Goal: Check status: Check status

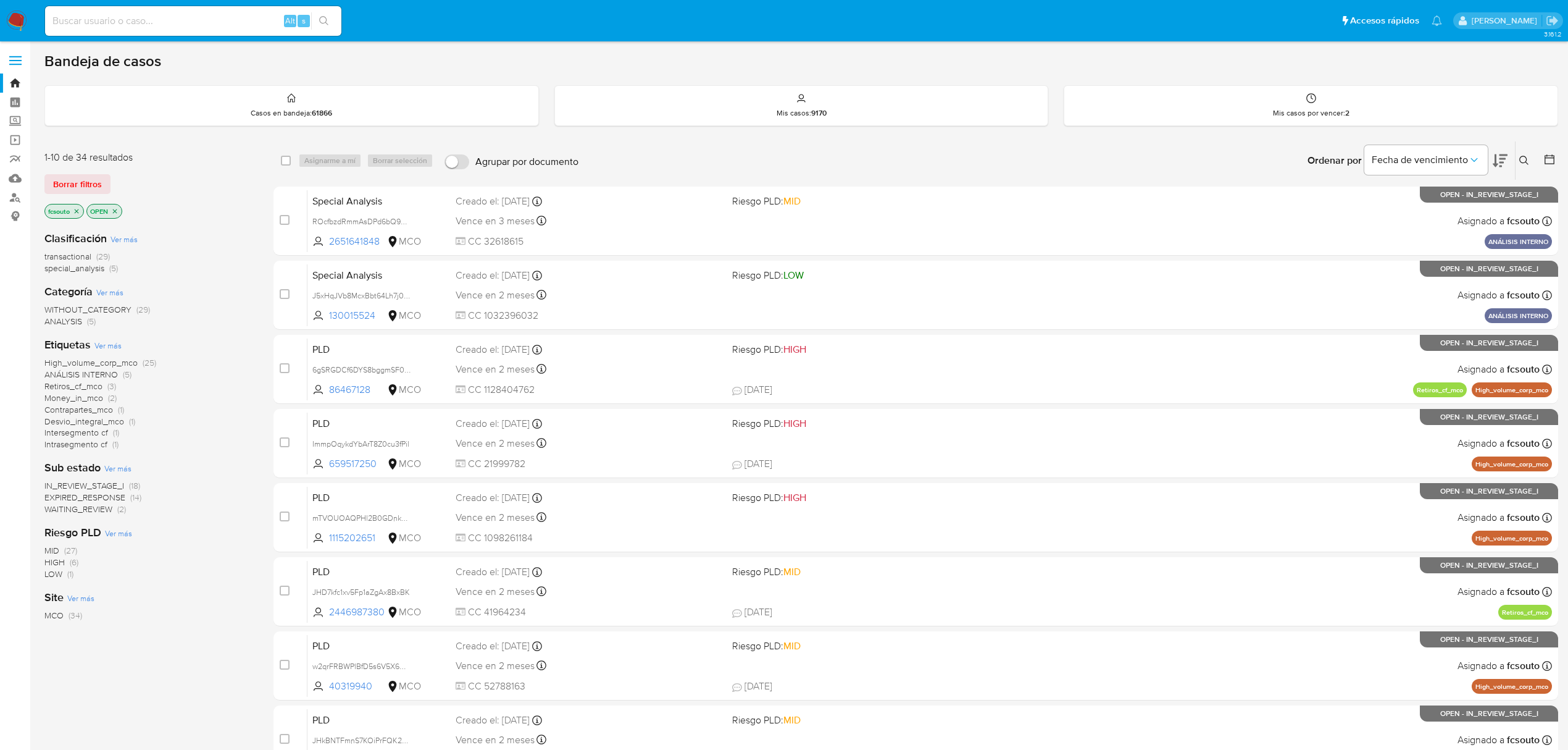
click at [1504, 159] on icon at bounding box center [1500, 161] width 15 height 15
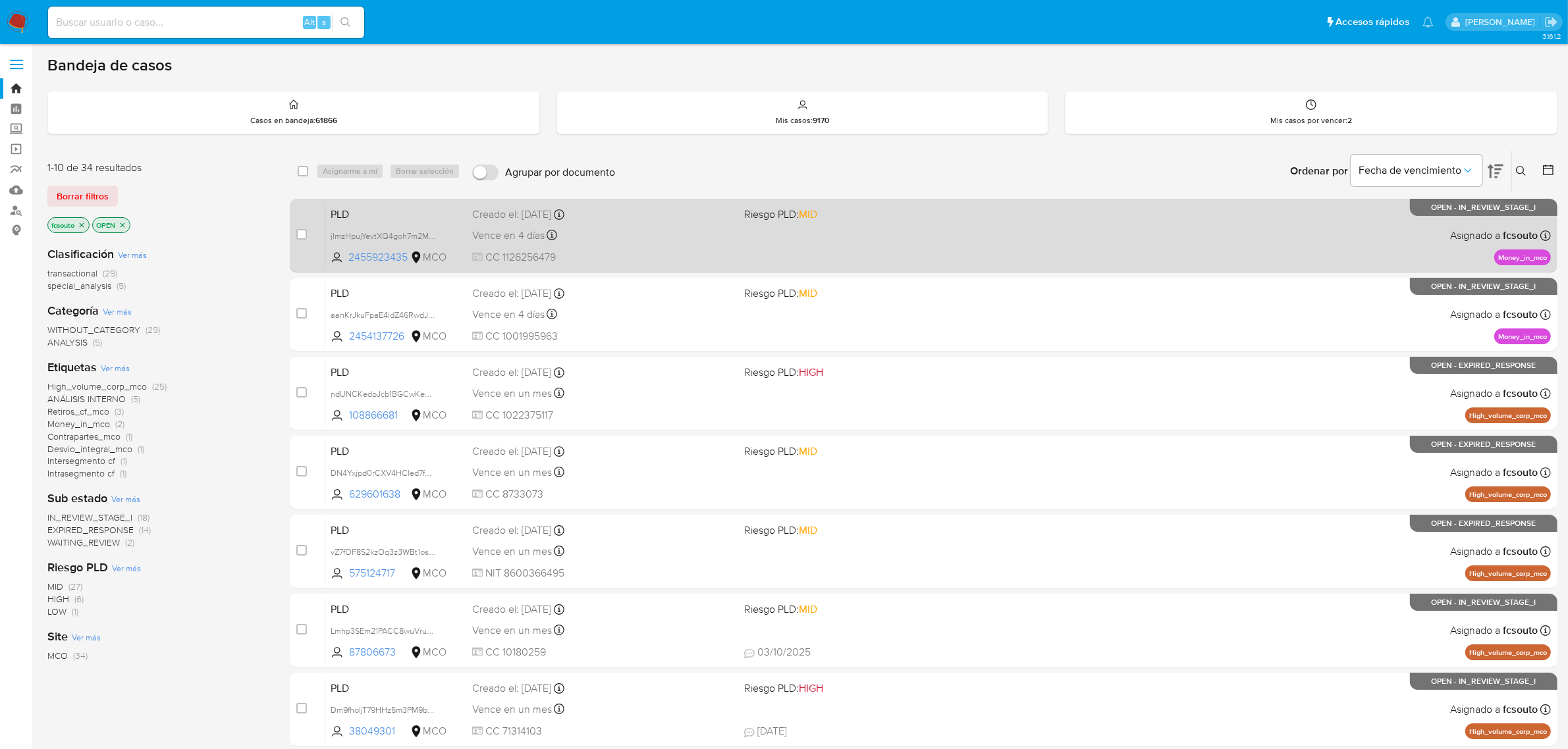
click at [627, 248] on div "PLD jImzHpujYevtXQ4goh7m2MJG 2455923435 MCO Riesgo PLD: MID Creado el: 12/07/20…" at bounding box center [937, 235] width 1225 height 66
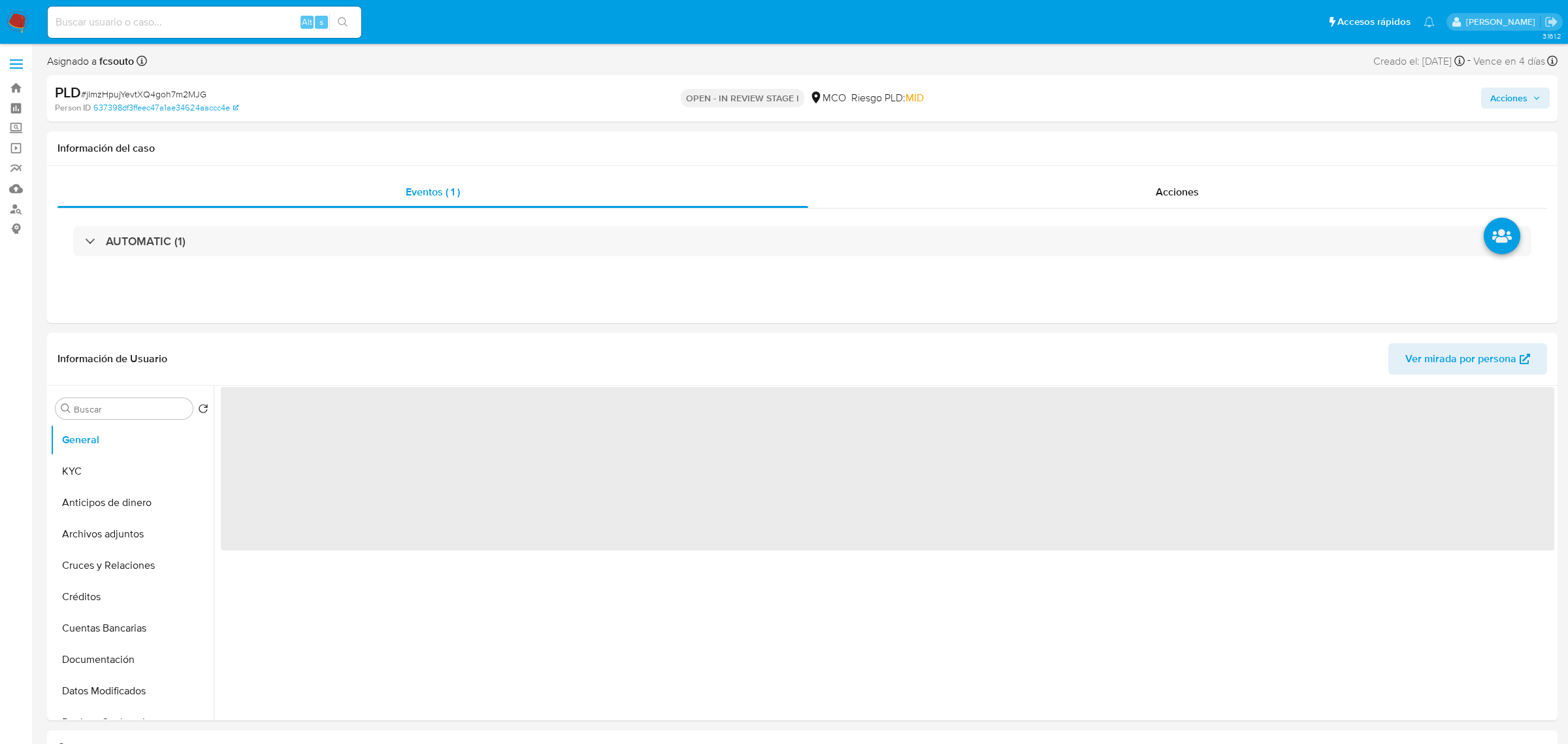
select select "10"
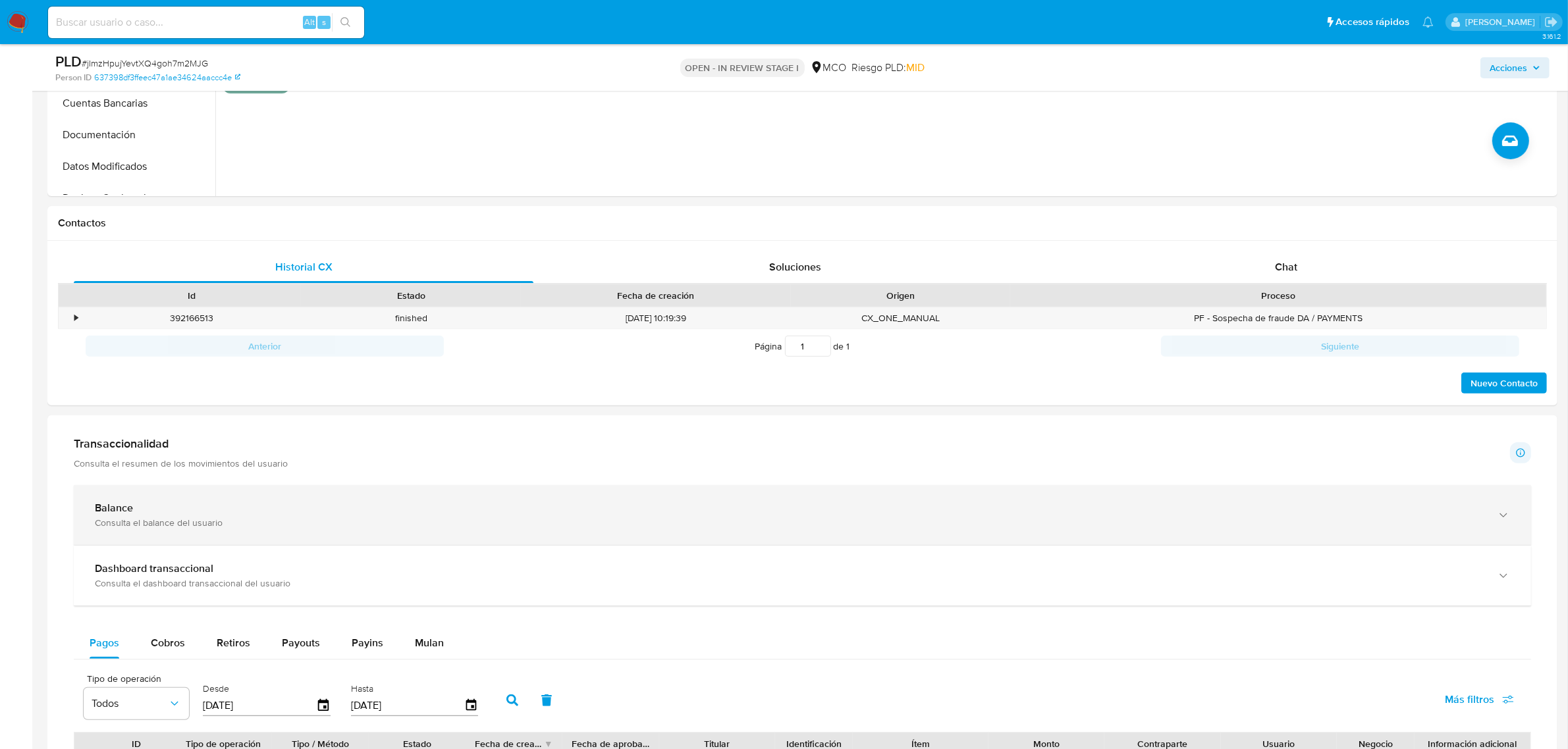
scroll to position [493, 0]
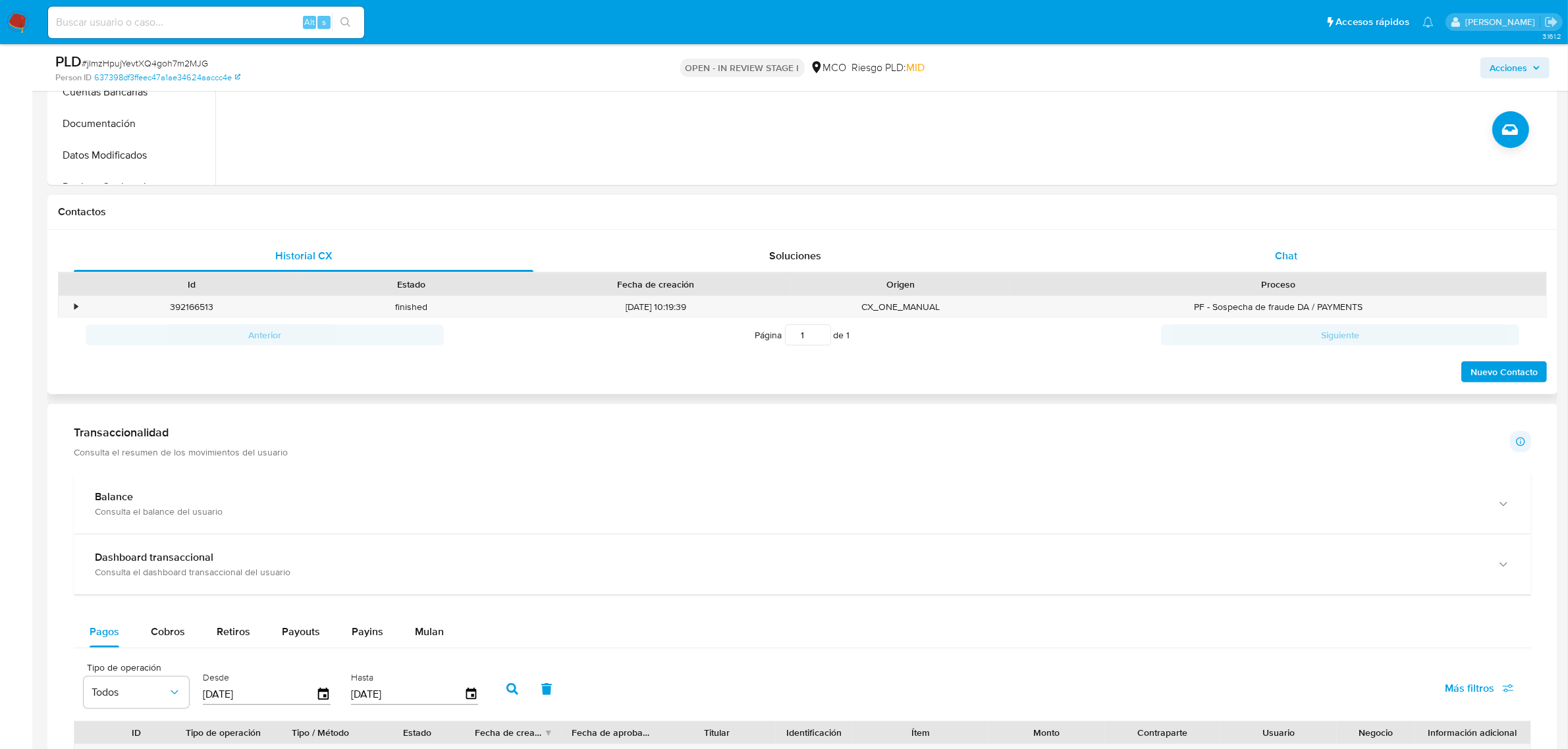
click at [1315, 245] on div "Chat" at bounding box center [1286, 256] width 460 height 32
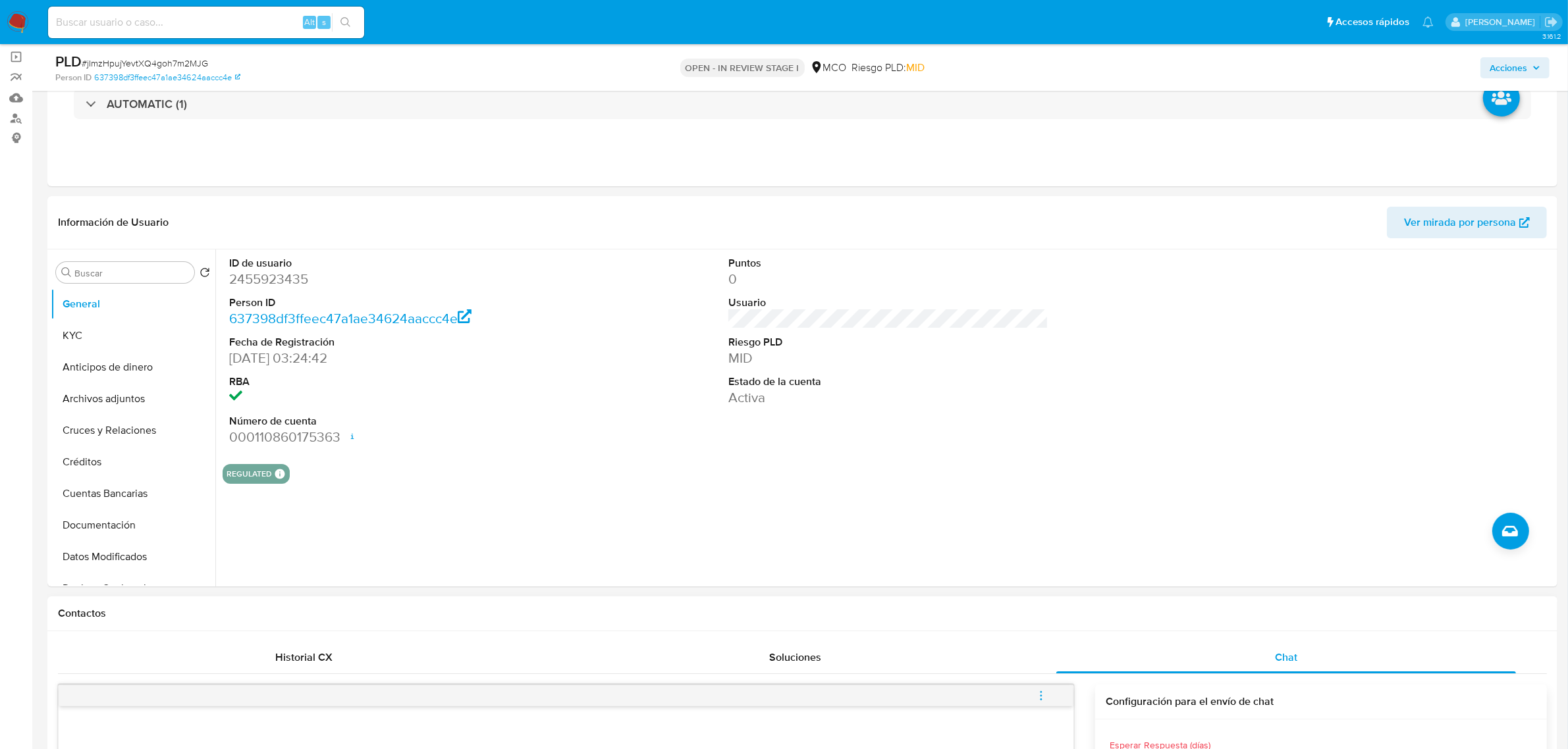
scroll to position [0, 0]
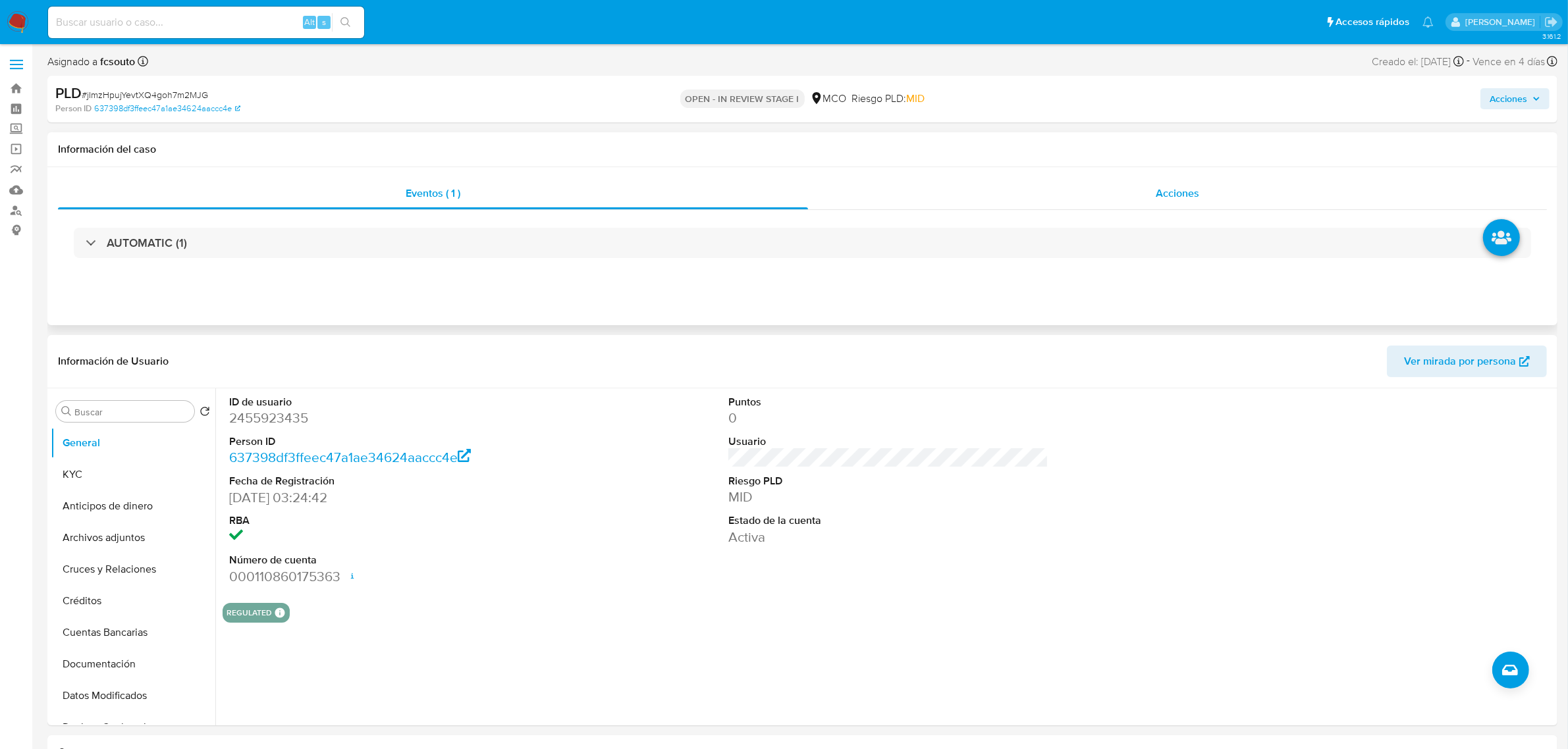
click at [1241, 183] on div "Acciones" at bounding box center [1177, 194] width 739 height 32
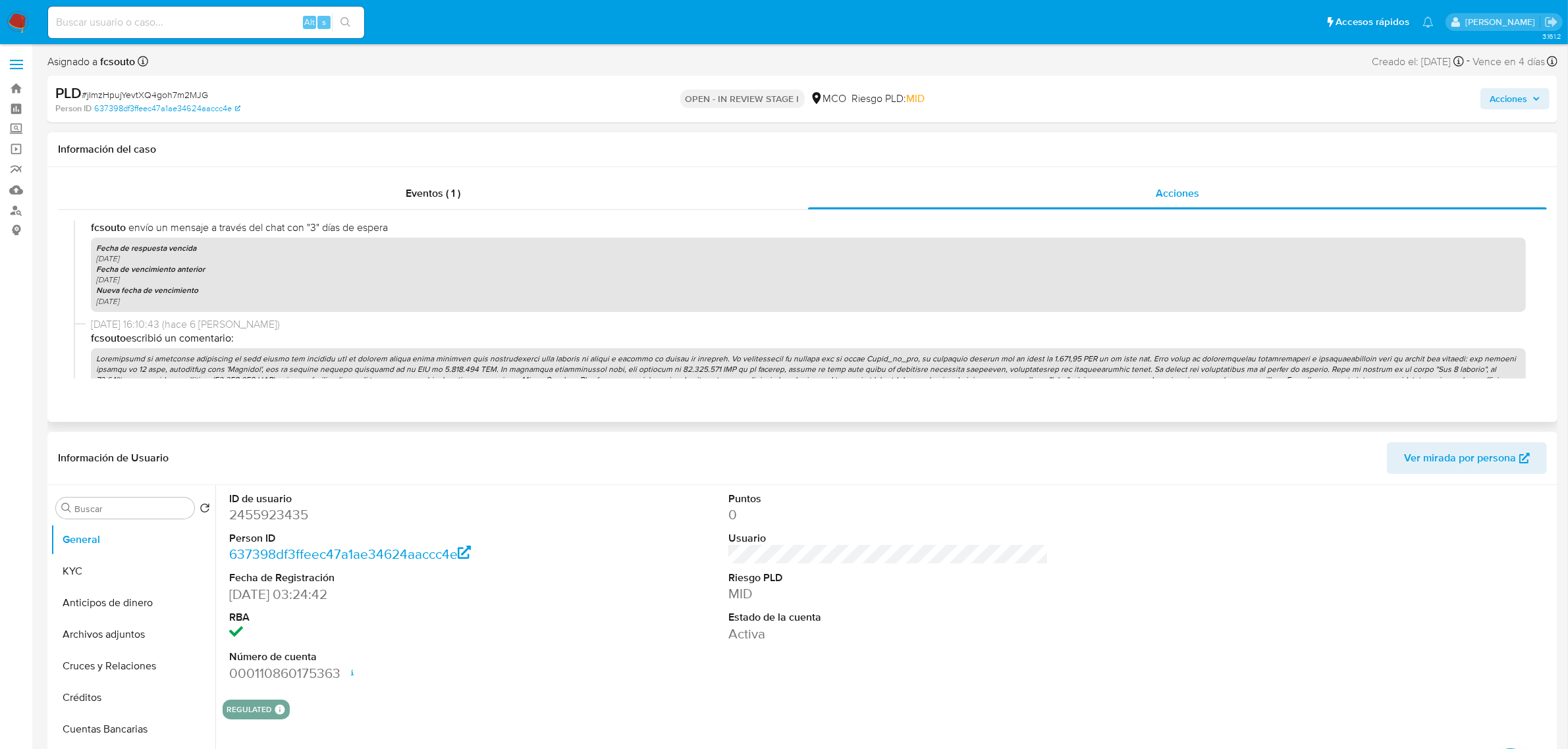
scroll to position [493, 0]
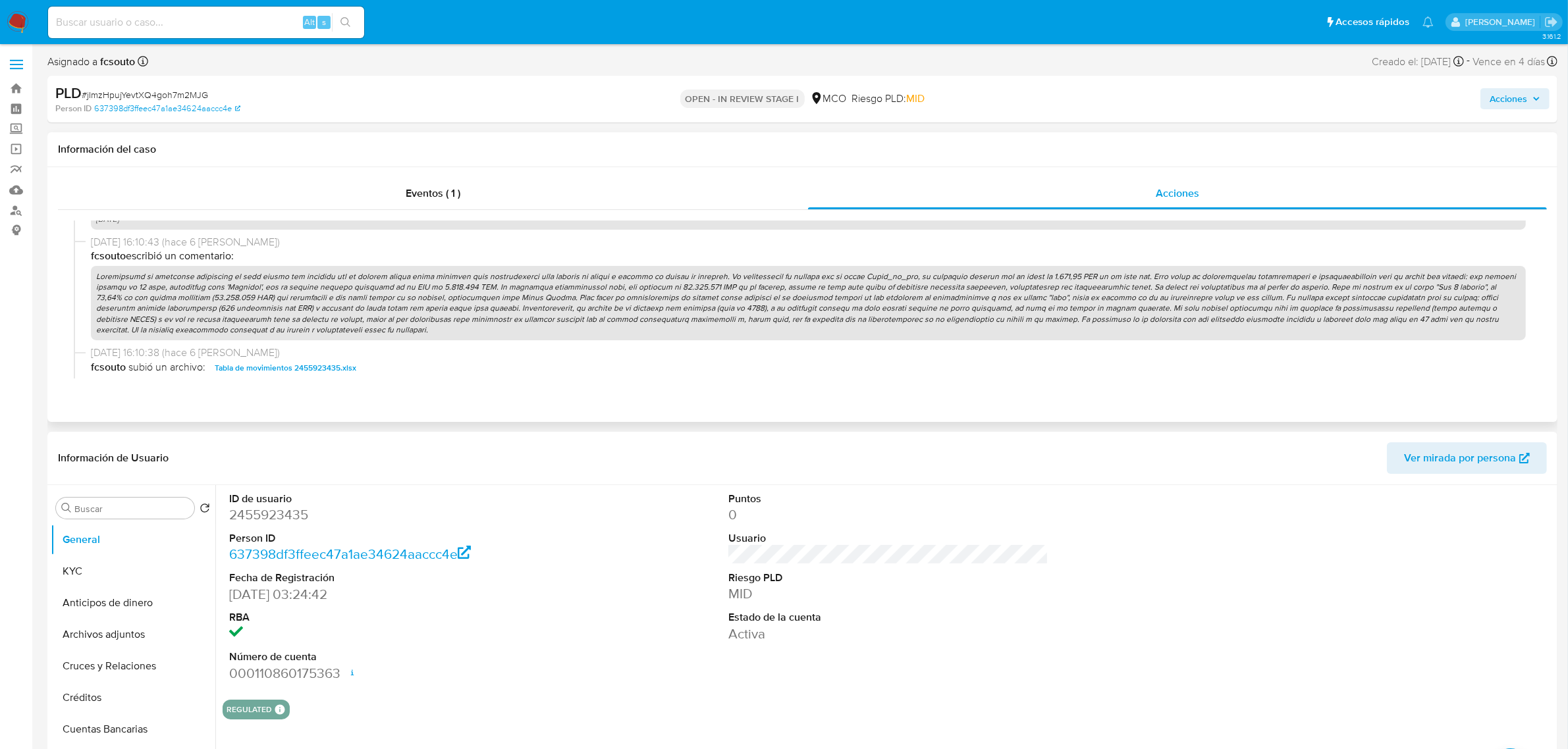
click at [949, 309] on p at bounding box center [808, 303] width 1435 height 74
click at [1507, 100] on span "Acciones" at bounding box center [1507, 99] width 37 height 21
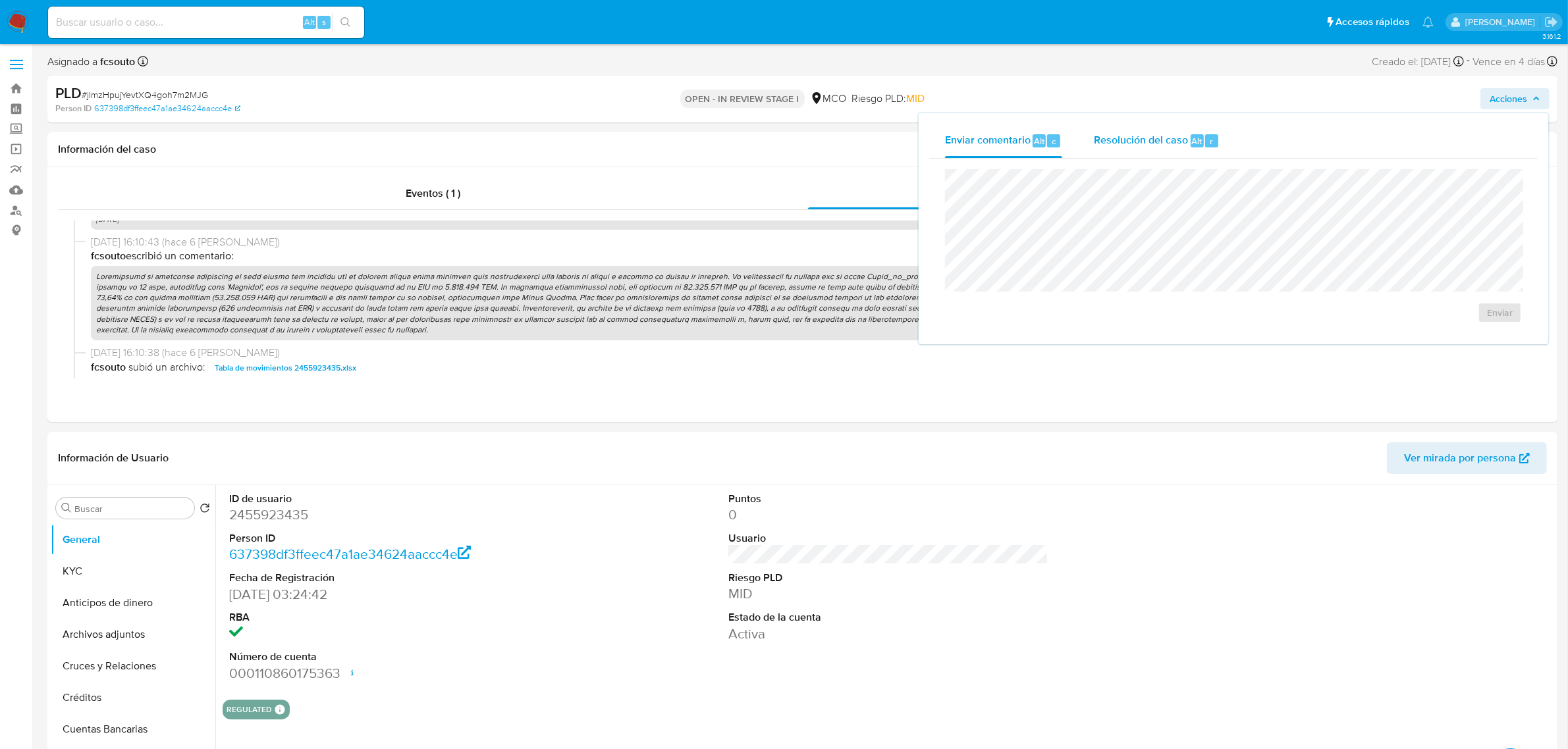
drag, startPoint x: 1189, startPoint y: 146, endPoint x: 1159, endPoint y: 158, distance: 32.3
click at [1185, 146] on div "Resolución del caso Alt r" at bounding box center [1157, 140] width 126 height 34
click at [1480, 321] on span "ROI Proposal" at bounding box center [1461, 326] width 65 height 29
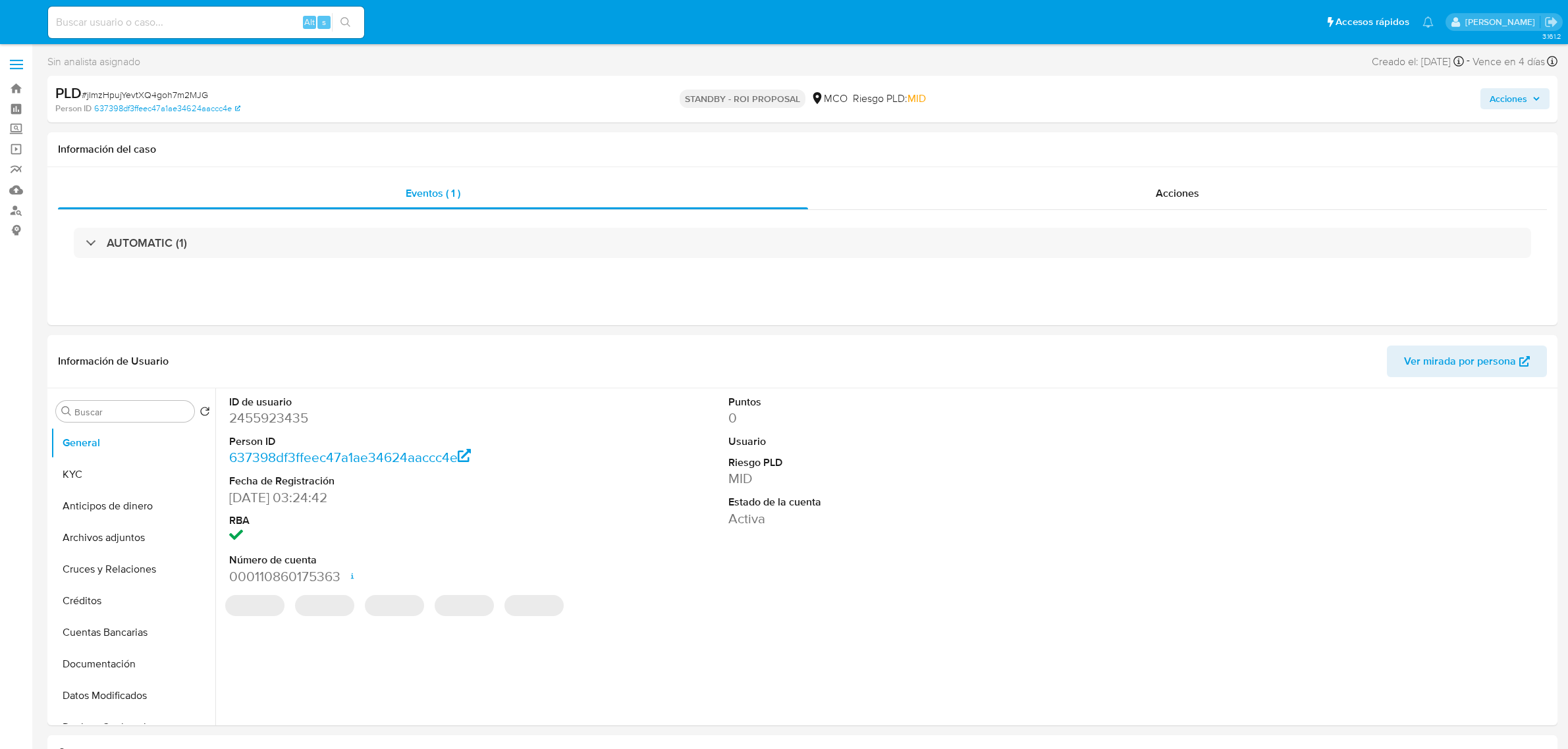
select select "10"
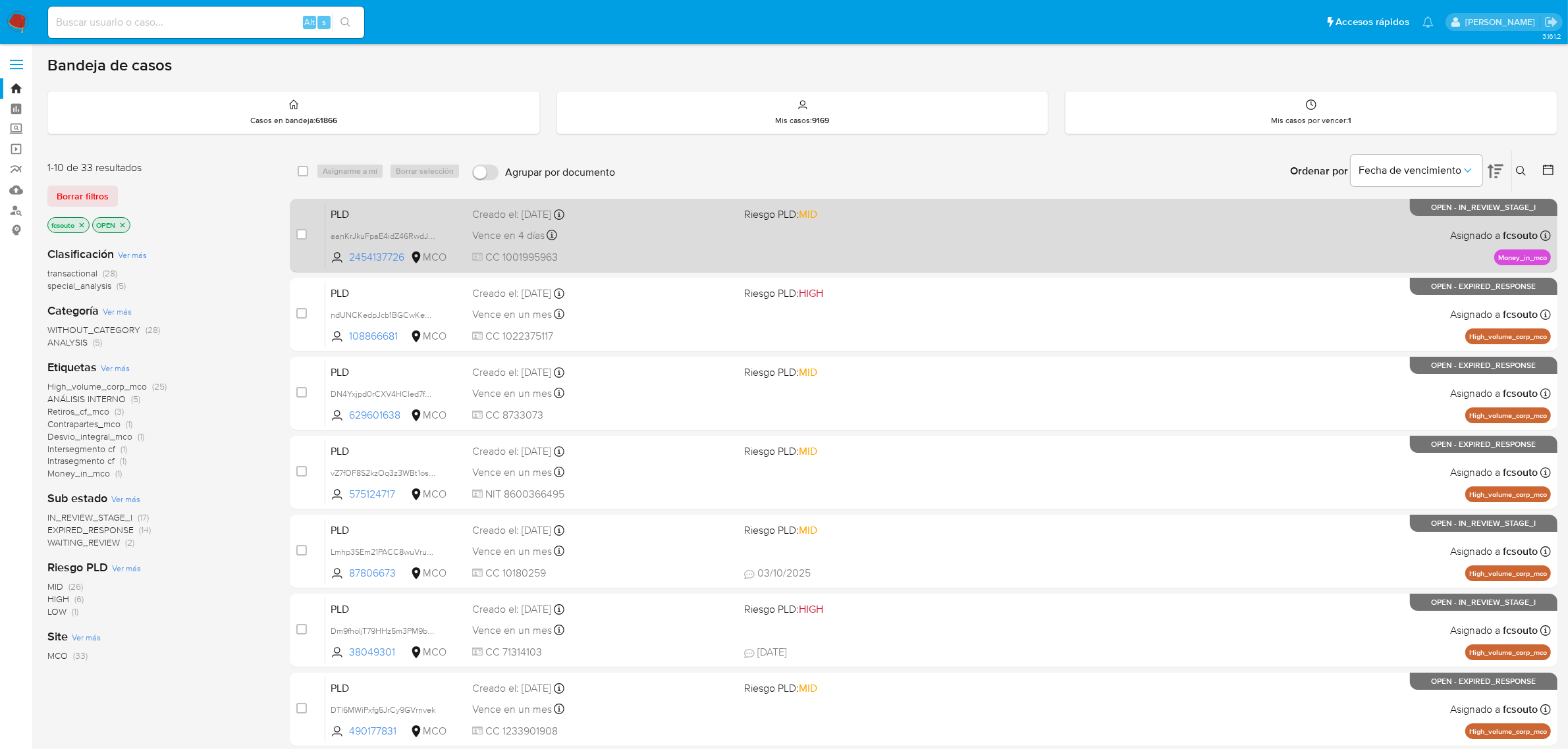
click at [929, 251] on div "PLD aanKrJkuFpaE4idZ46RwdJPq 2454137726 MCO Riesgo PLD: MID Creado el: 12/07/20…" at bounding box center [937, 235] width 1225 height 66
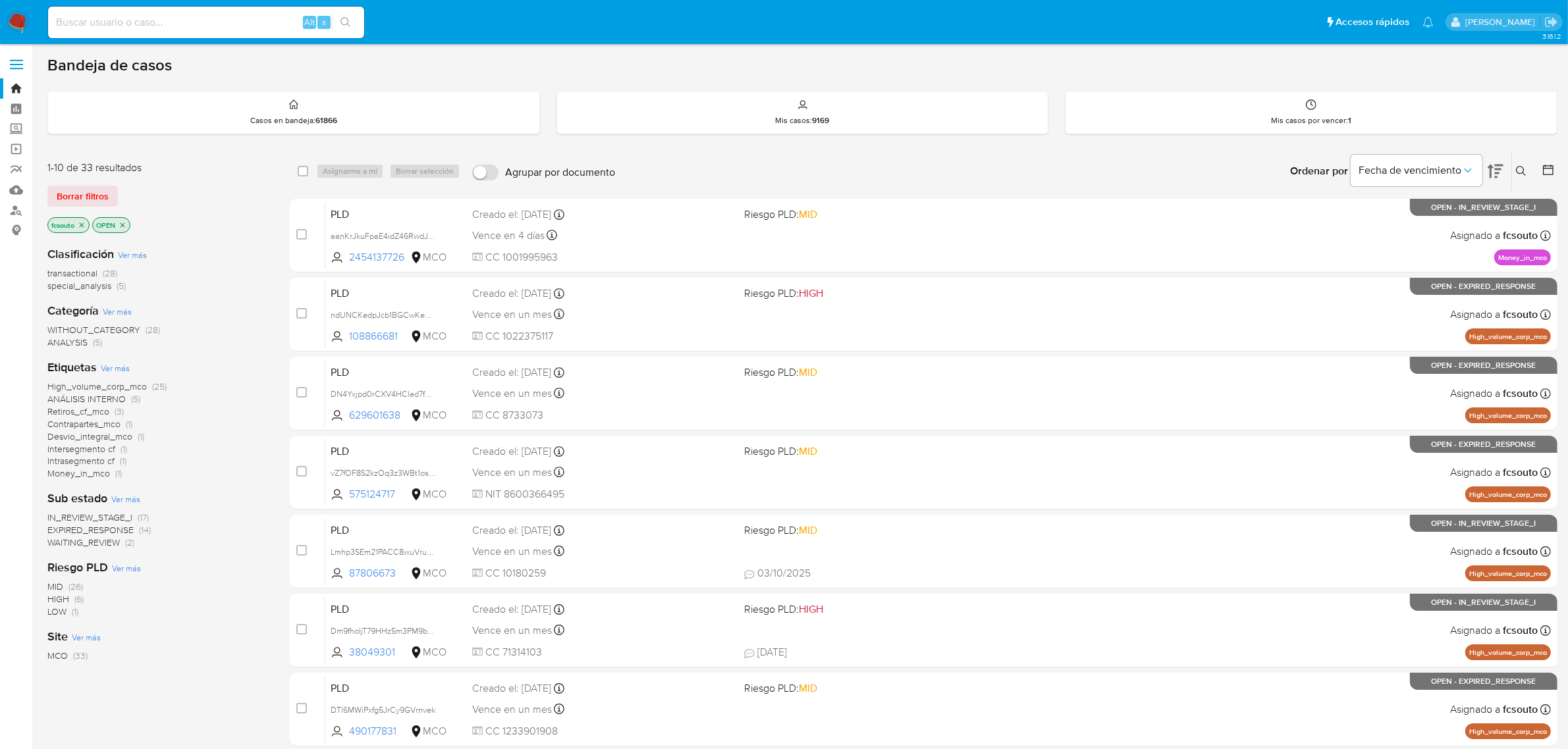
click at [195, 17] on input at bounding box center [206, 22] width 316 height 17
paste input "OMCWR49noNVn3jg234ZRBG3I"
type input "OMCWR49noNVn3jg234ZRBG3I"
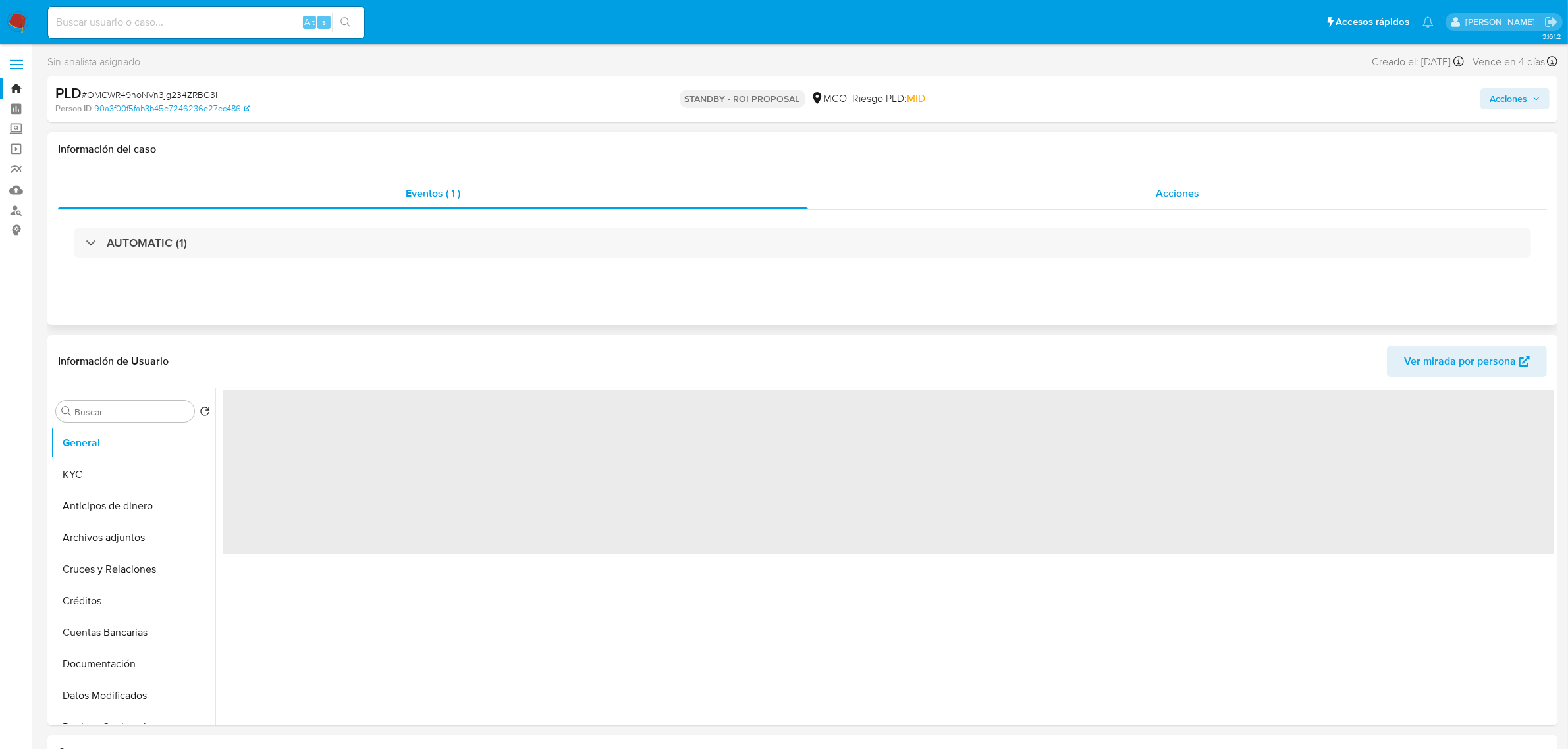
select select "10"
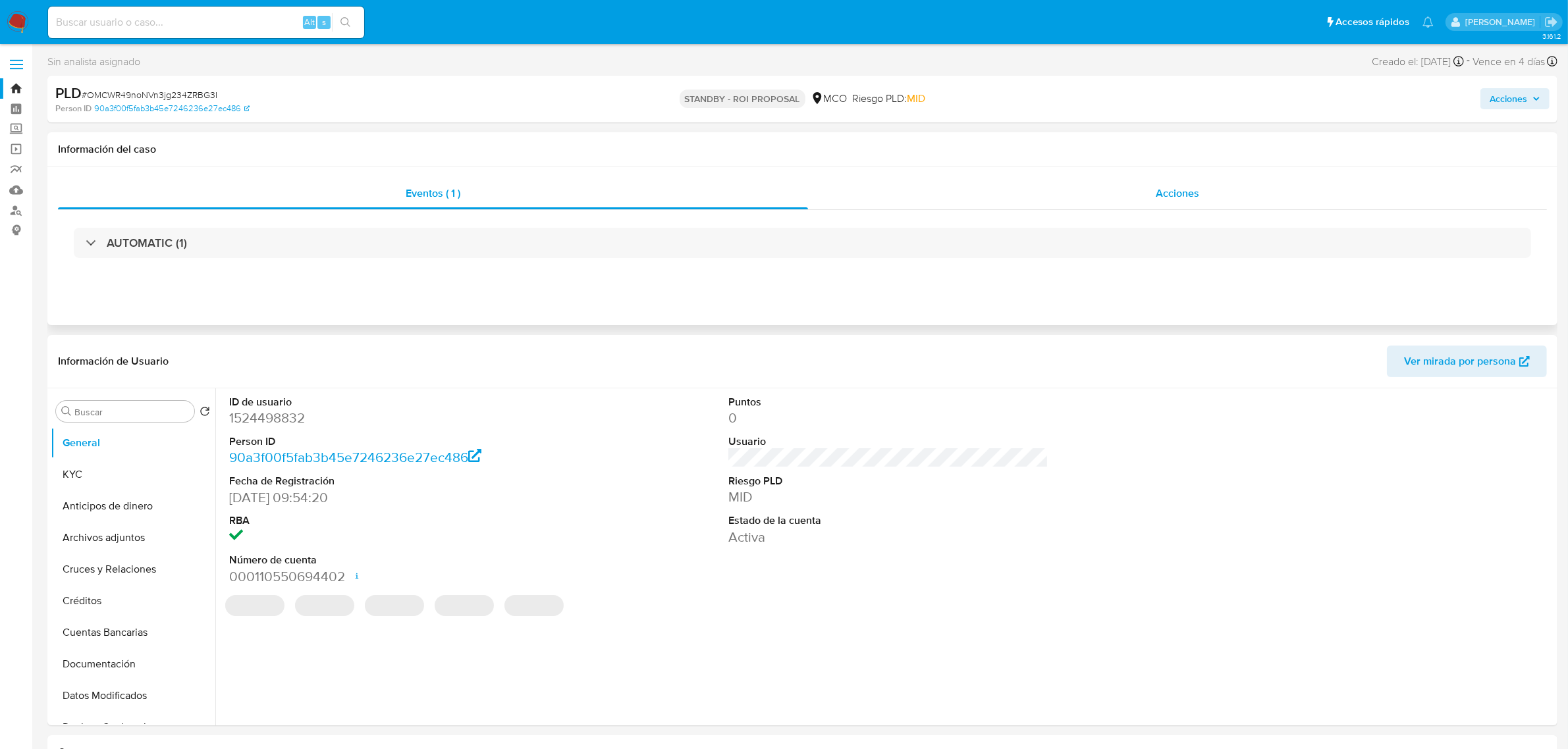
click at [1185, 186] on span "Acciones" at bounding box center [1177, 193] width 44 height 15
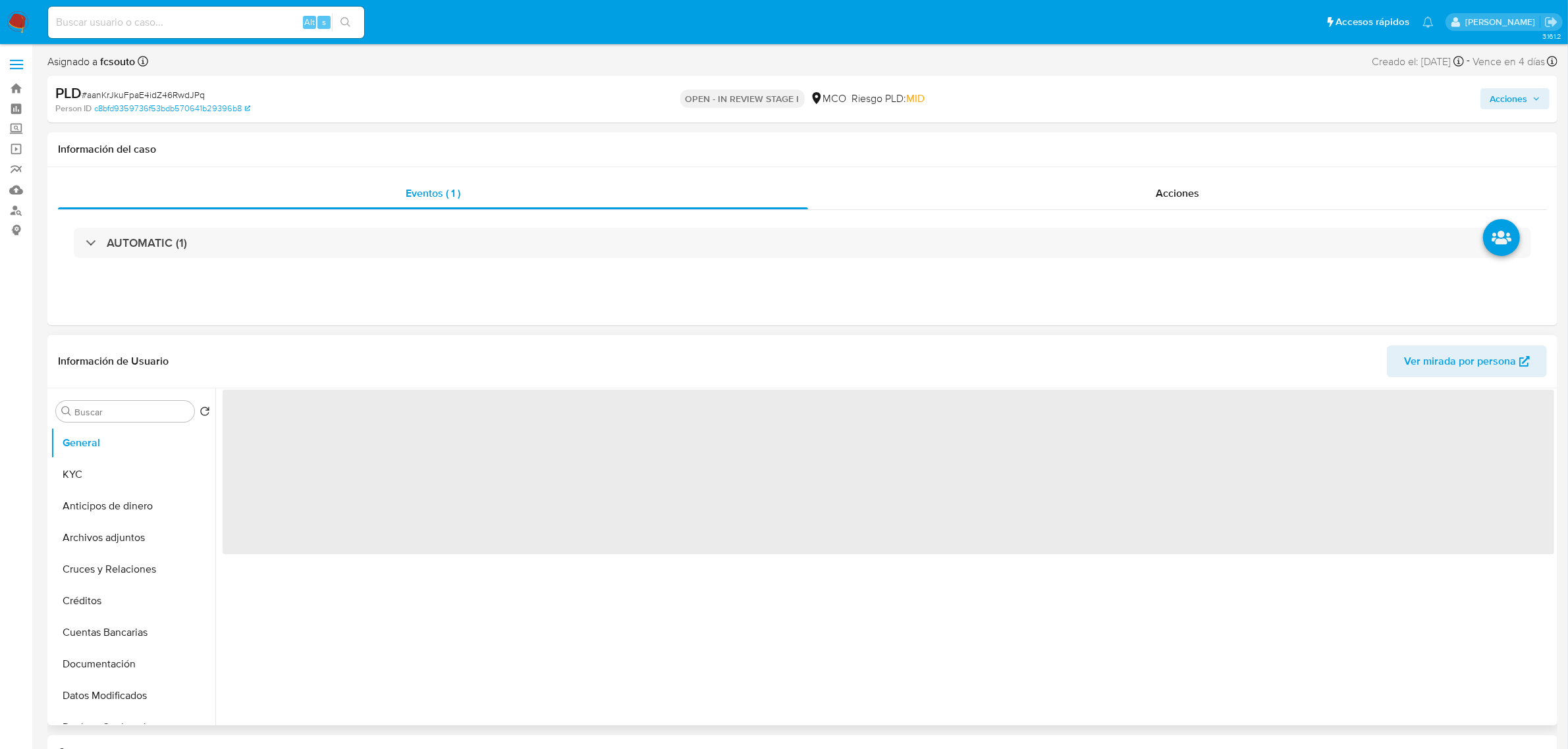
select select "10"
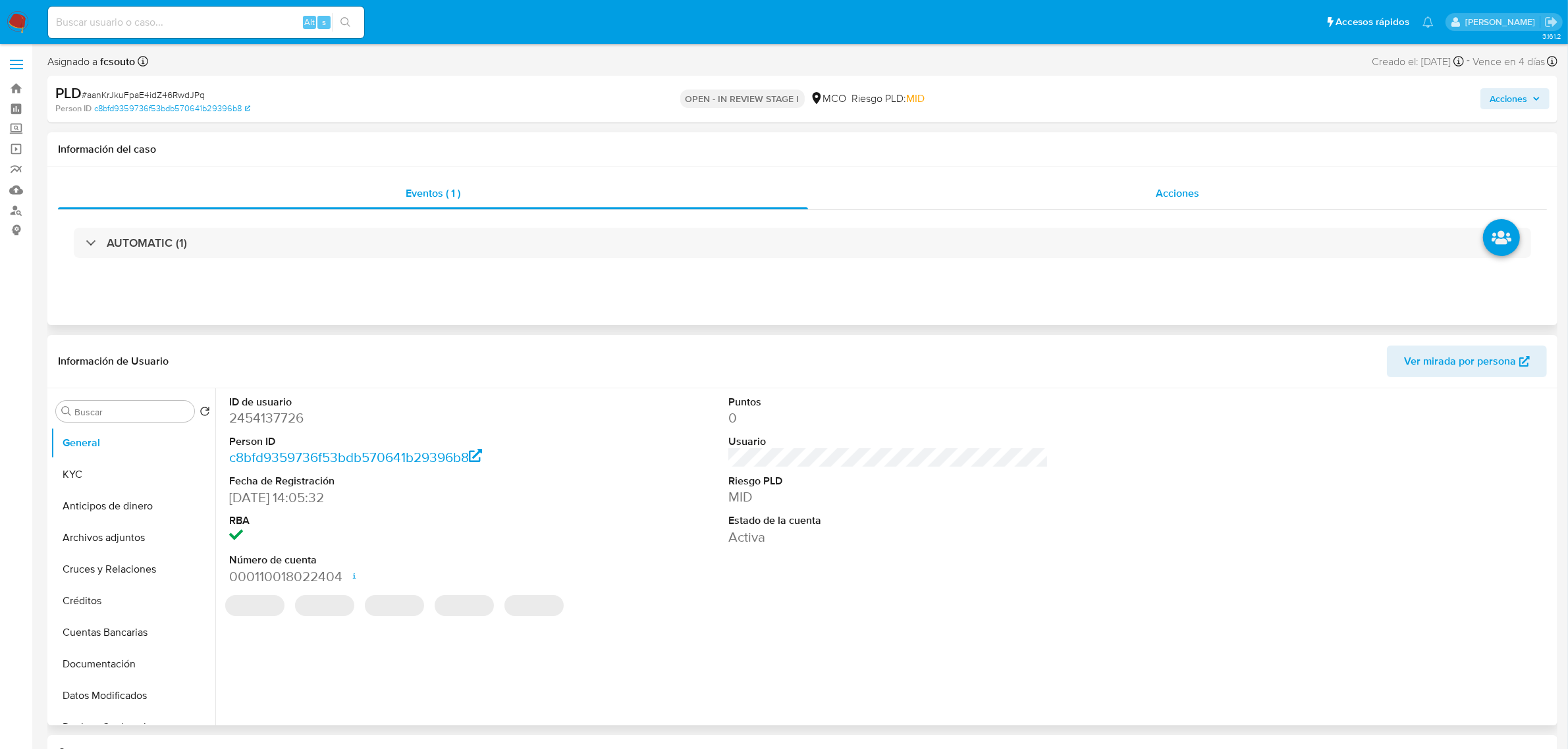
click at [1224, 198] on div "Acciones" at bounding box center [1177, 194] width 739 height 32
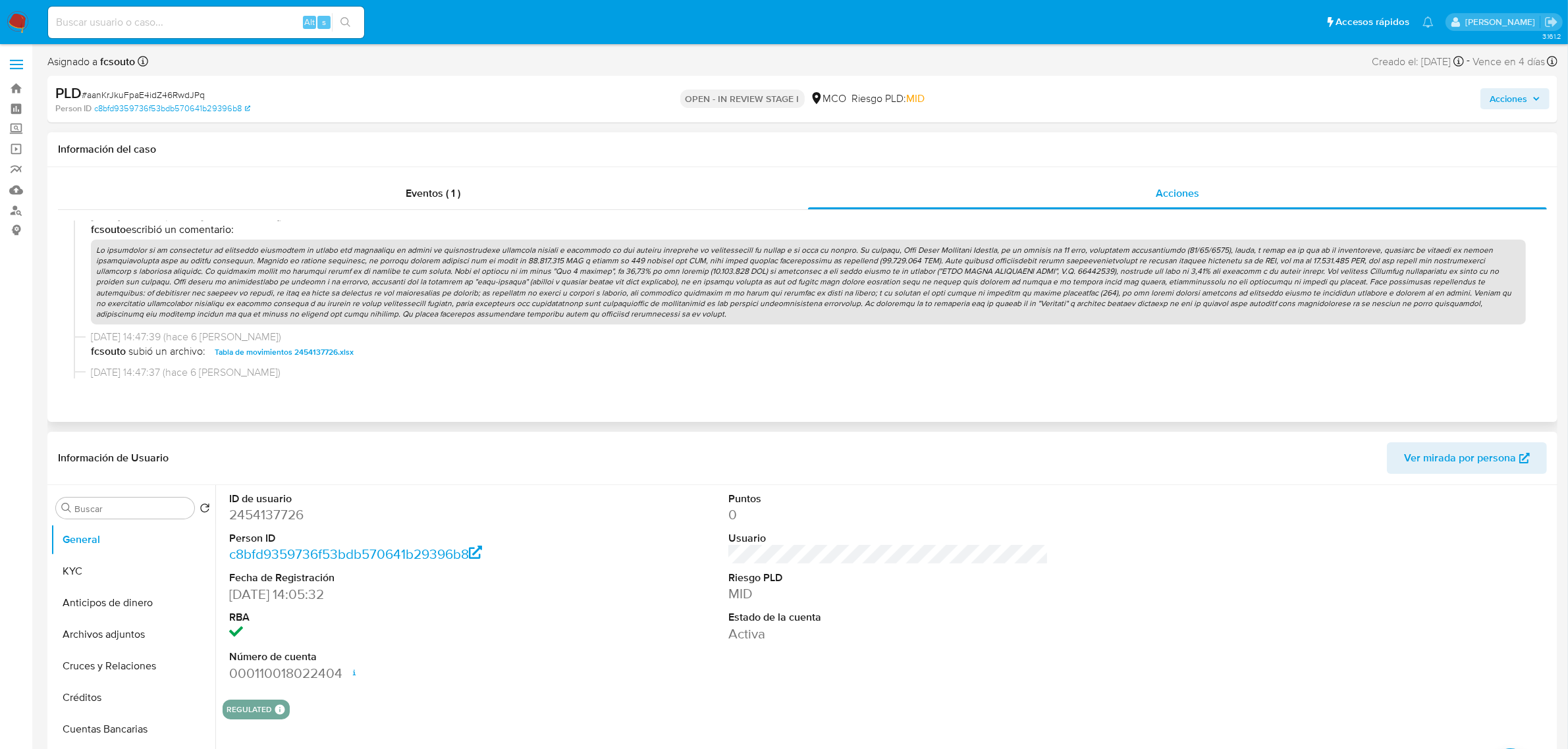
scroll to position [493, 0]
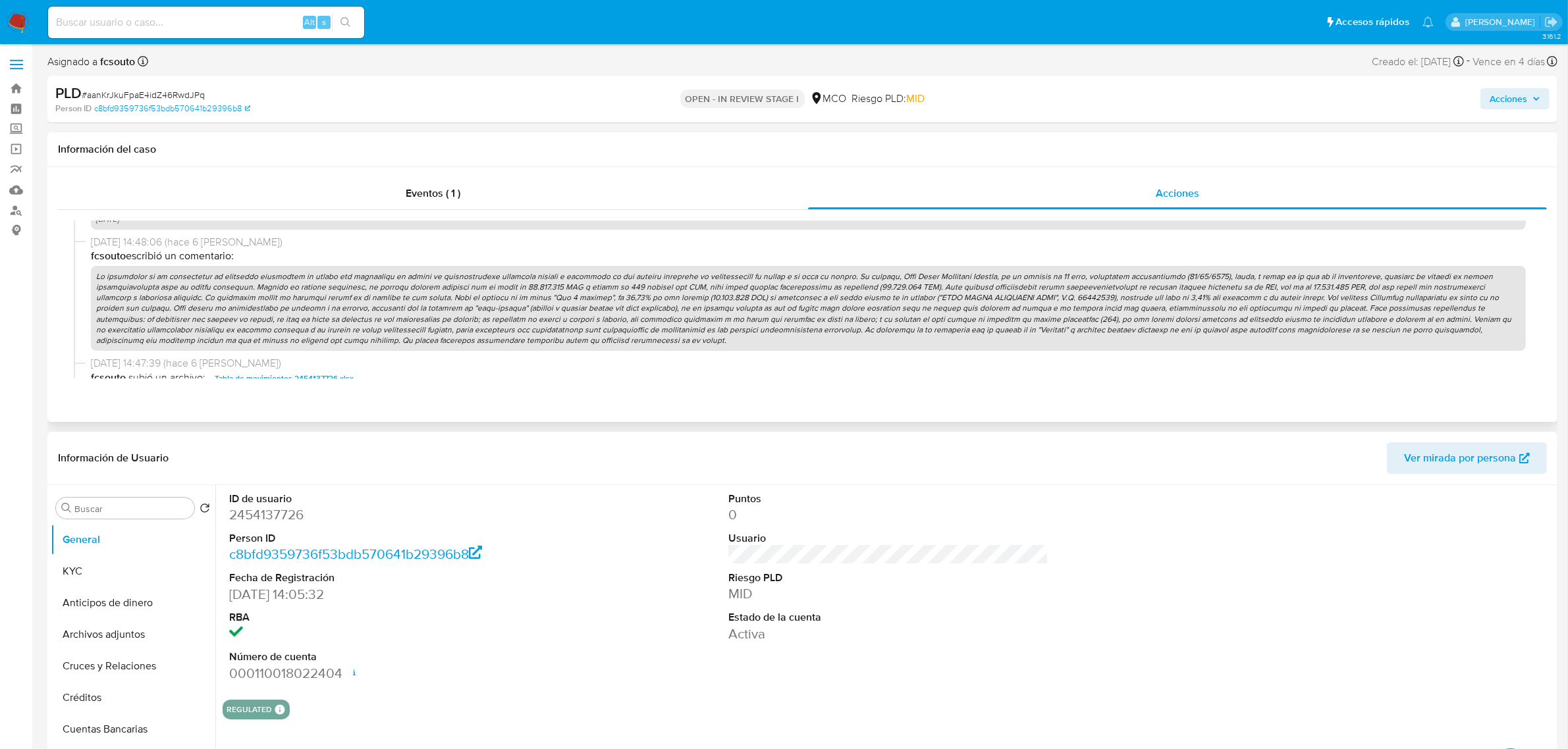
click at [845, 327] on p at bounding box center [808, 308] width 1435 height 85
click at [1510, 99] on span "Acciones" at bounding box center [1507, 99] width 37 height 21
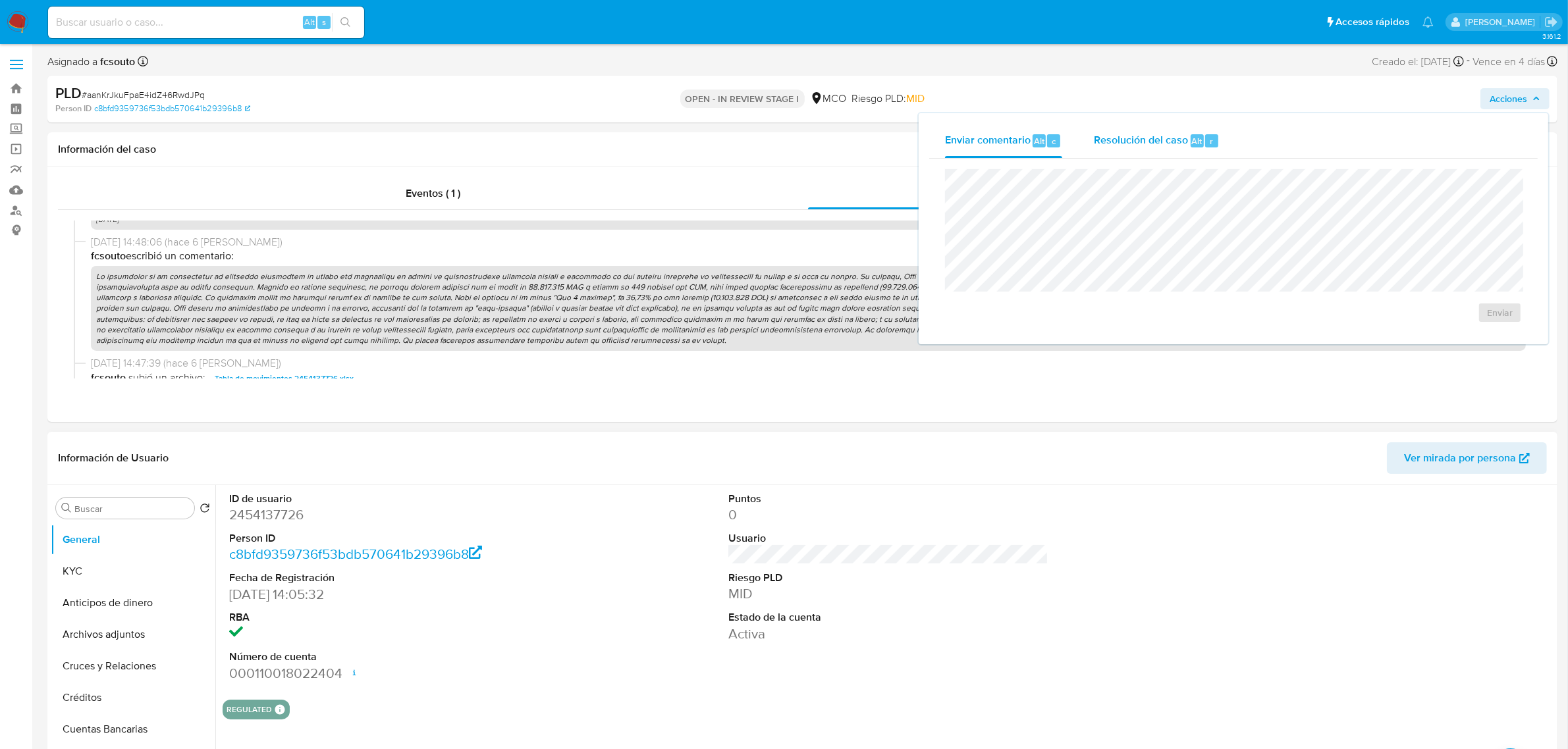
click at [1094, 148] on div "Resolución del caso Alt r" at bounding box center [1157, 140] width 126 height 34
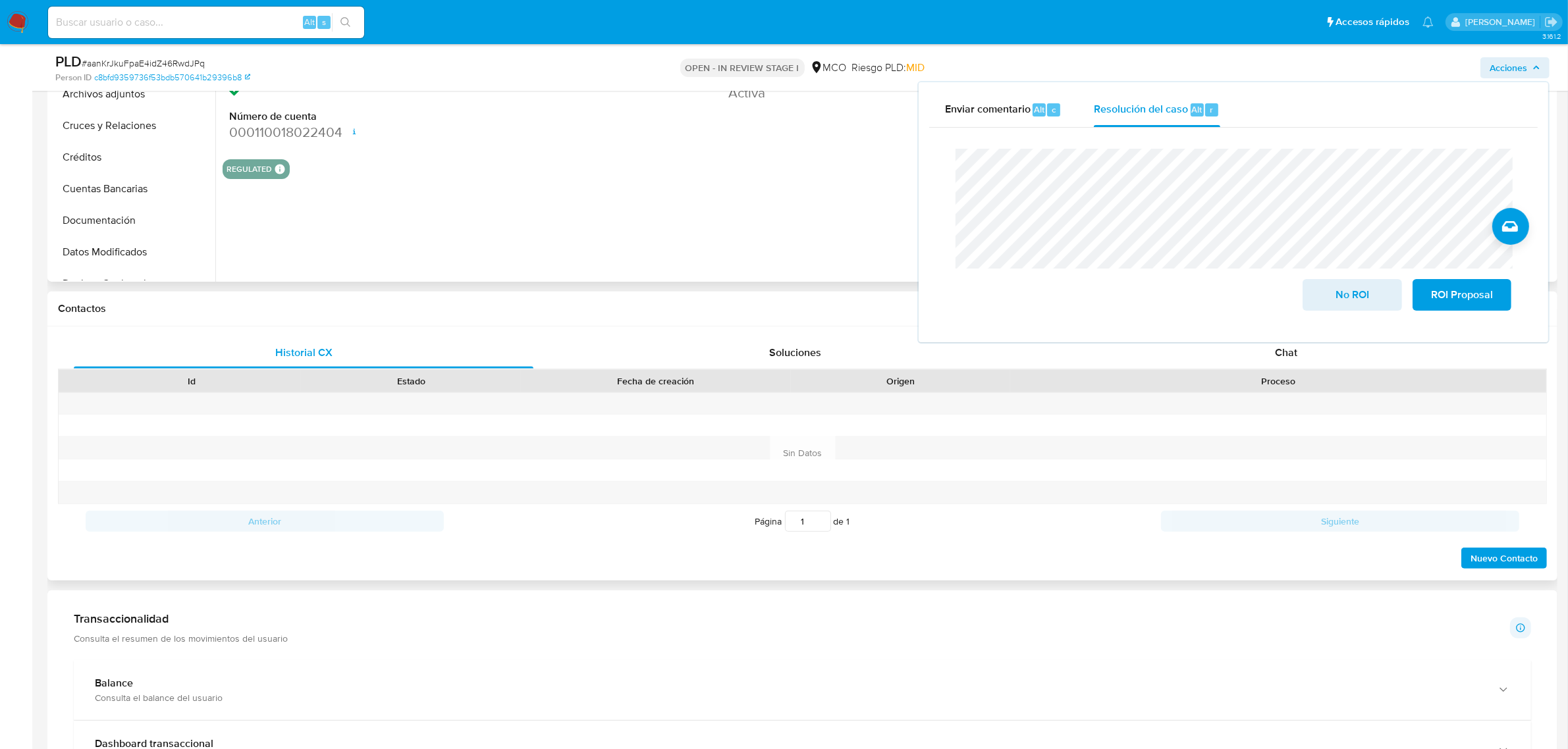
scroll to position [411, 0]
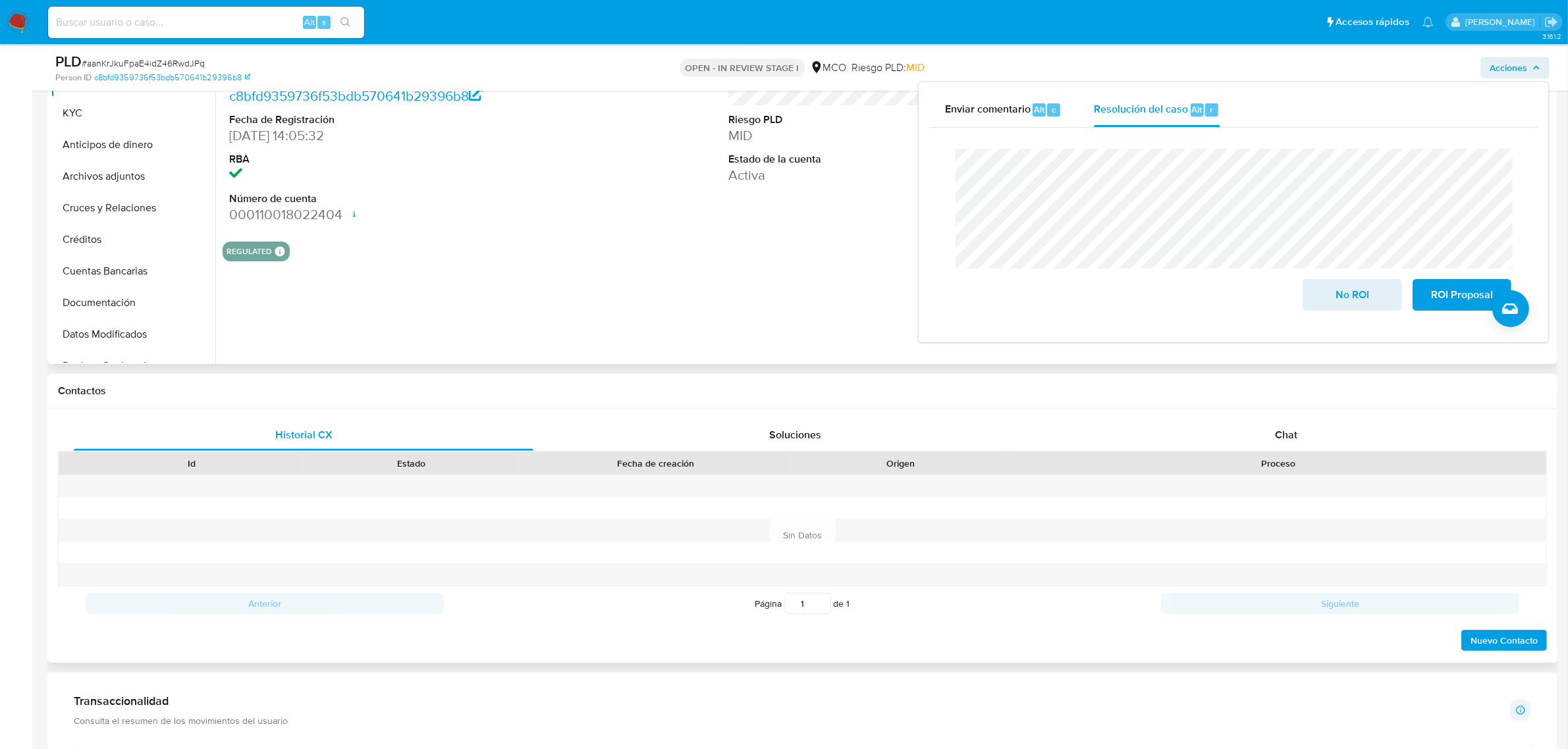
drag, startPoint x: 1291, startPoint y: 440, endPoint x: 1196, endPoint y: 454, distance: 96.0
click at [1289, 440] on span "Chat" at bounding box center [1286, 434] width 22 height 15
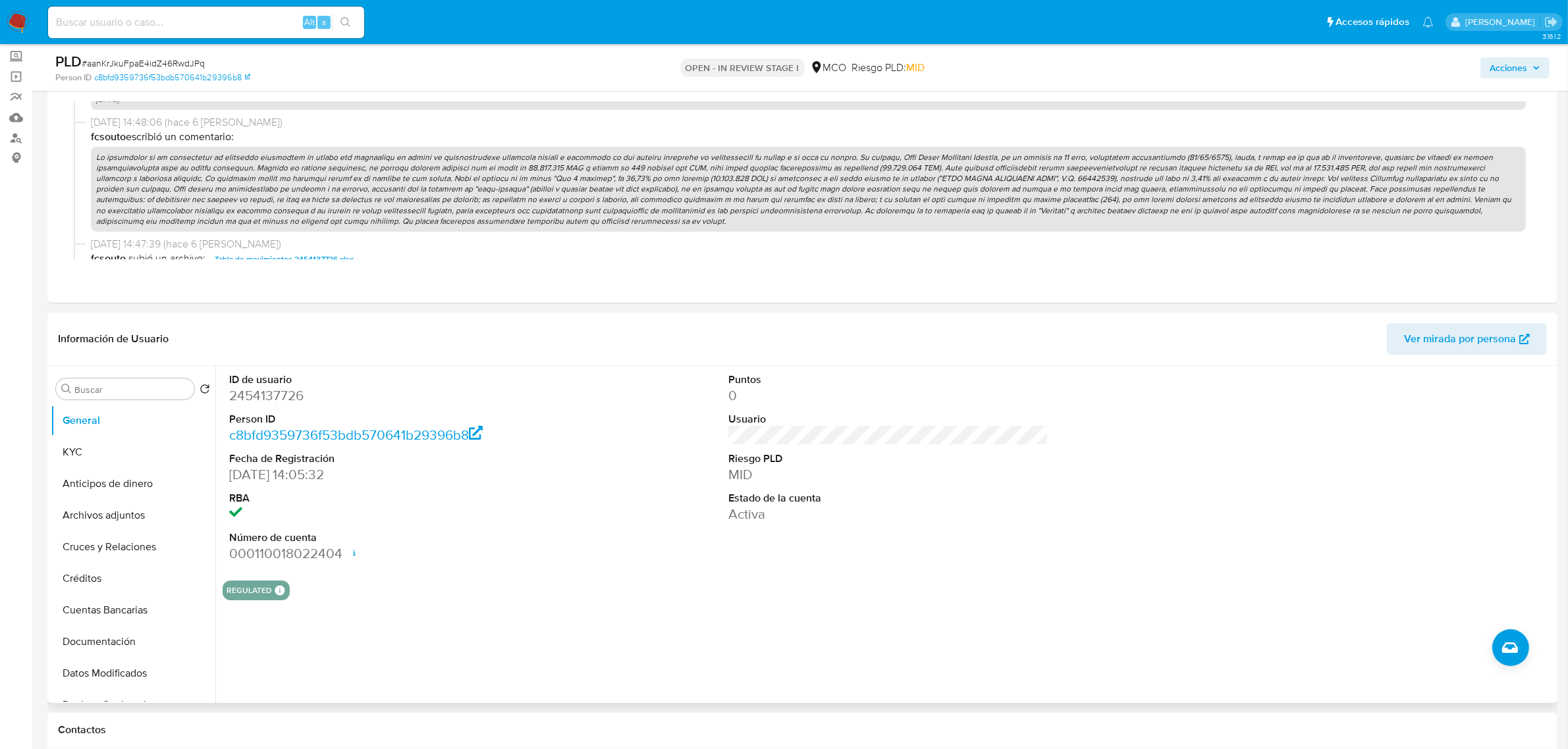
scroll to position [0, 0]
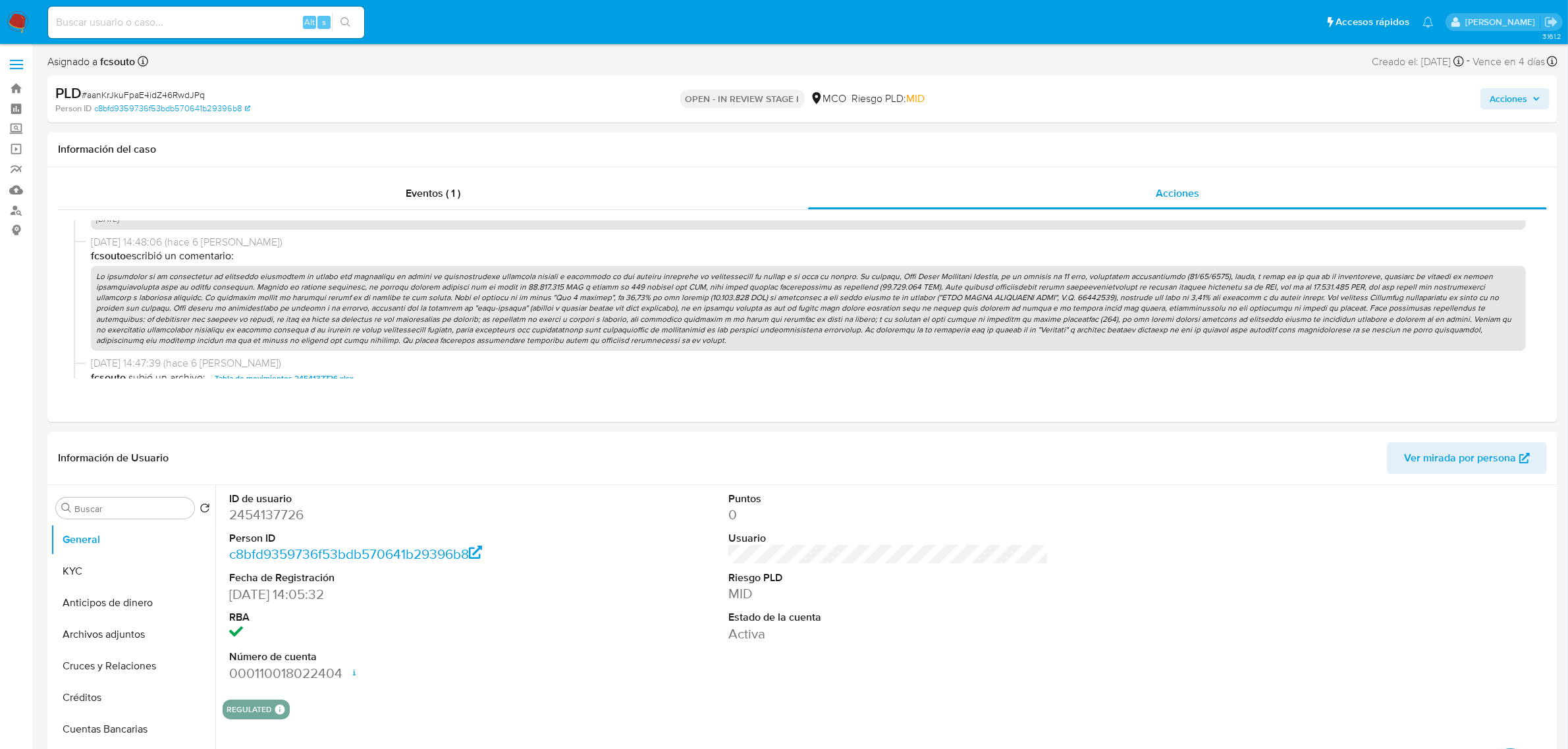
click at [1508, 103] on span "Acciones" at bounding box center [1507, 99] width 37 height 21
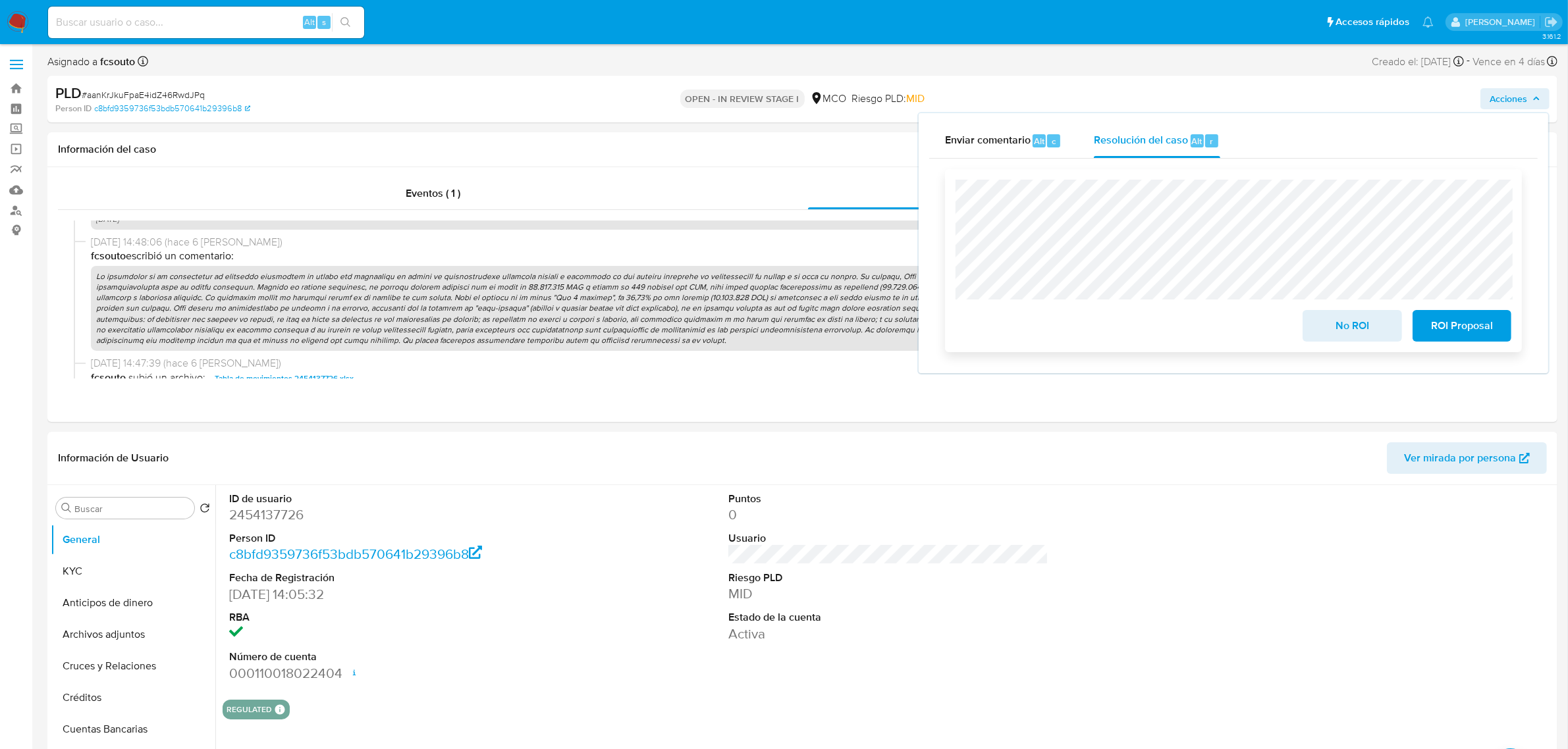
click at [1481, 326] on span "ROI Proposal" at bounding box center [1461, 326] width 65 height 29
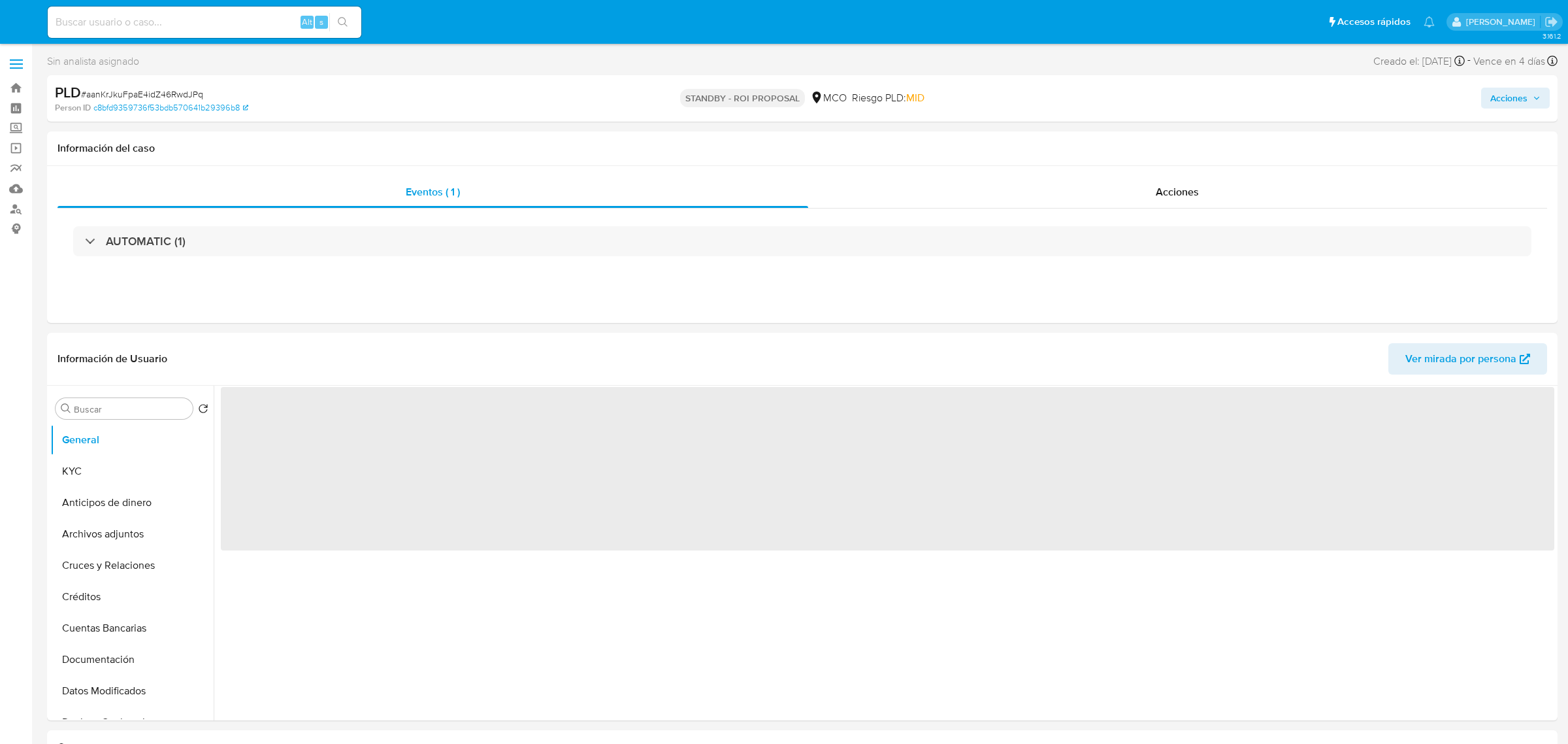
select select "10"
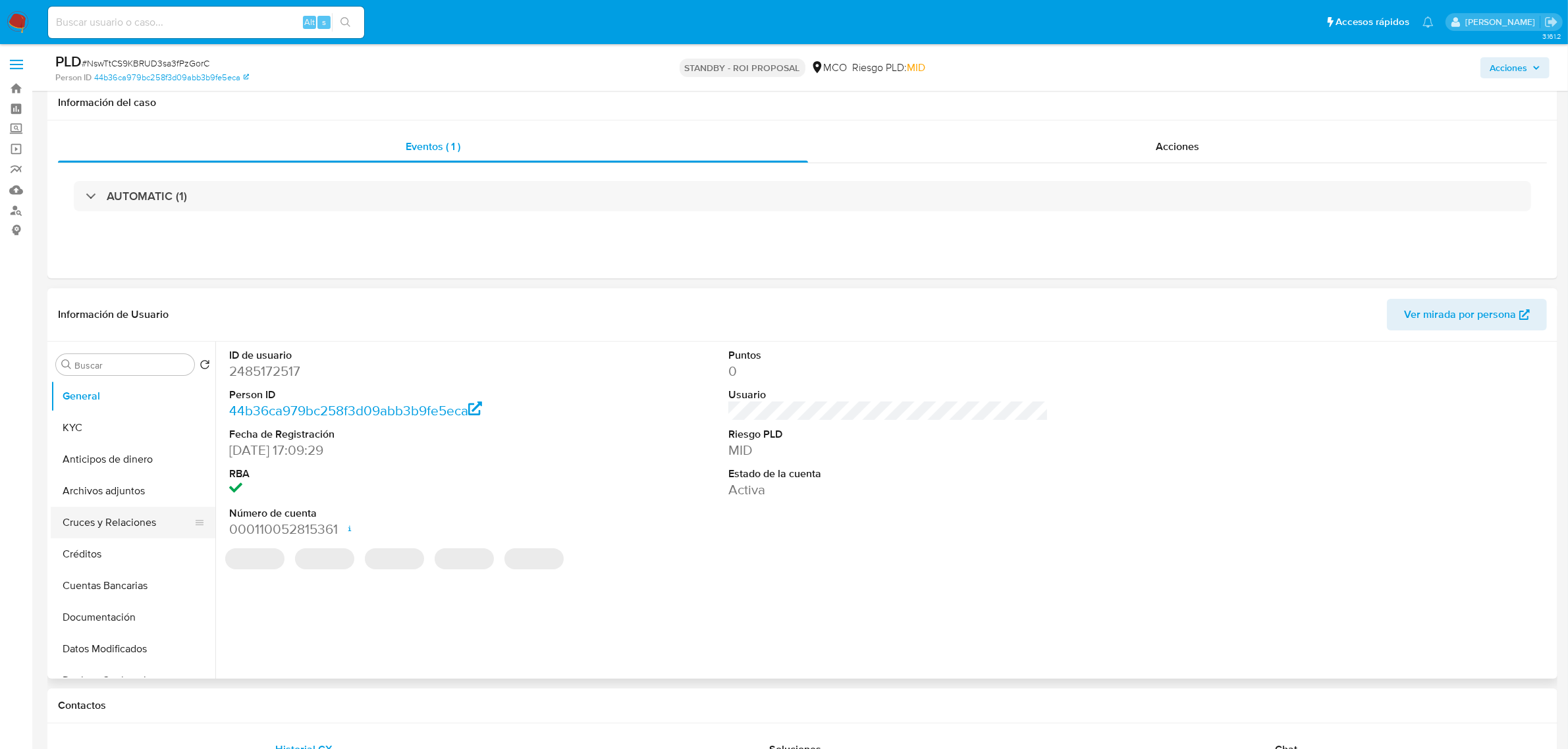
scroll to position [82, 0]
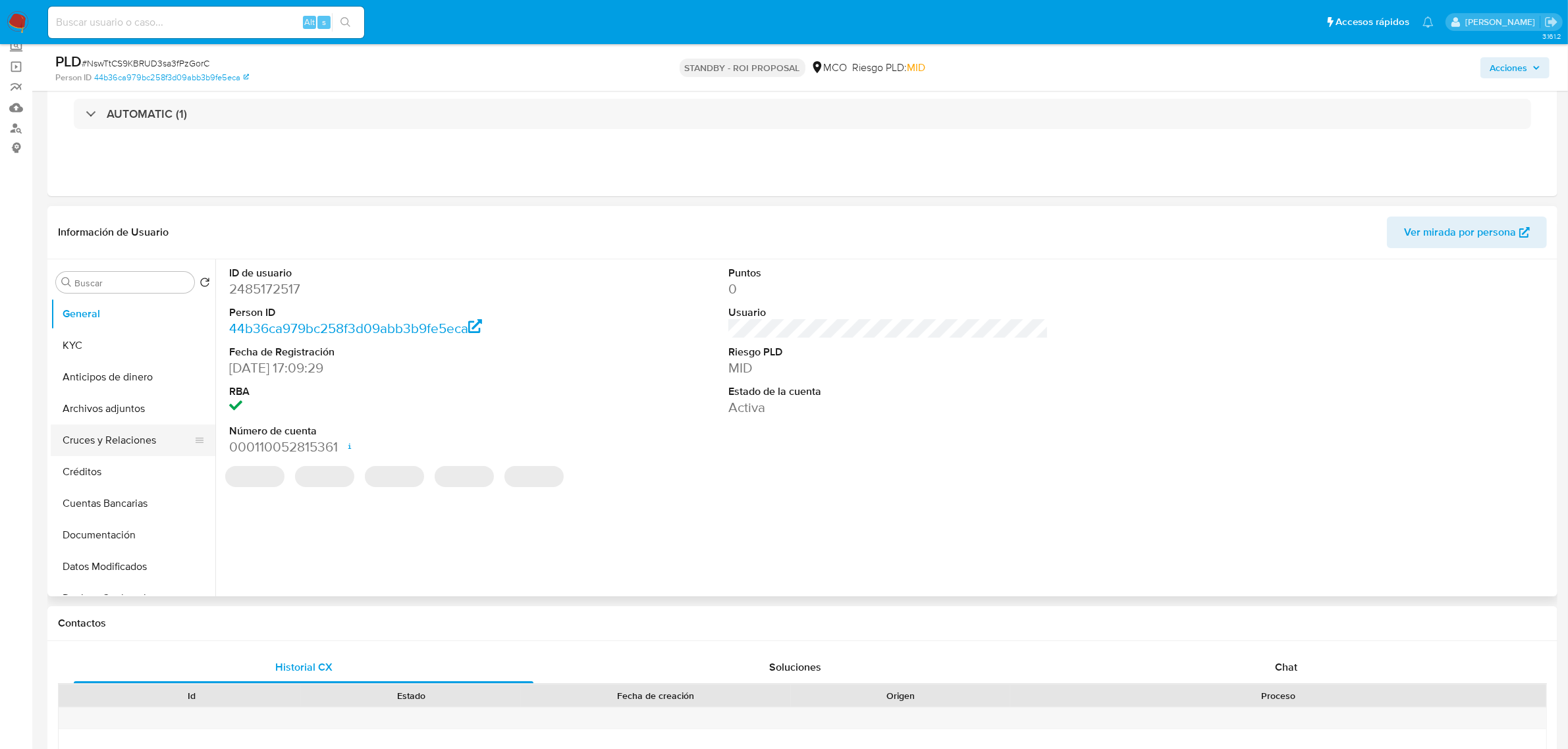
select select "10"
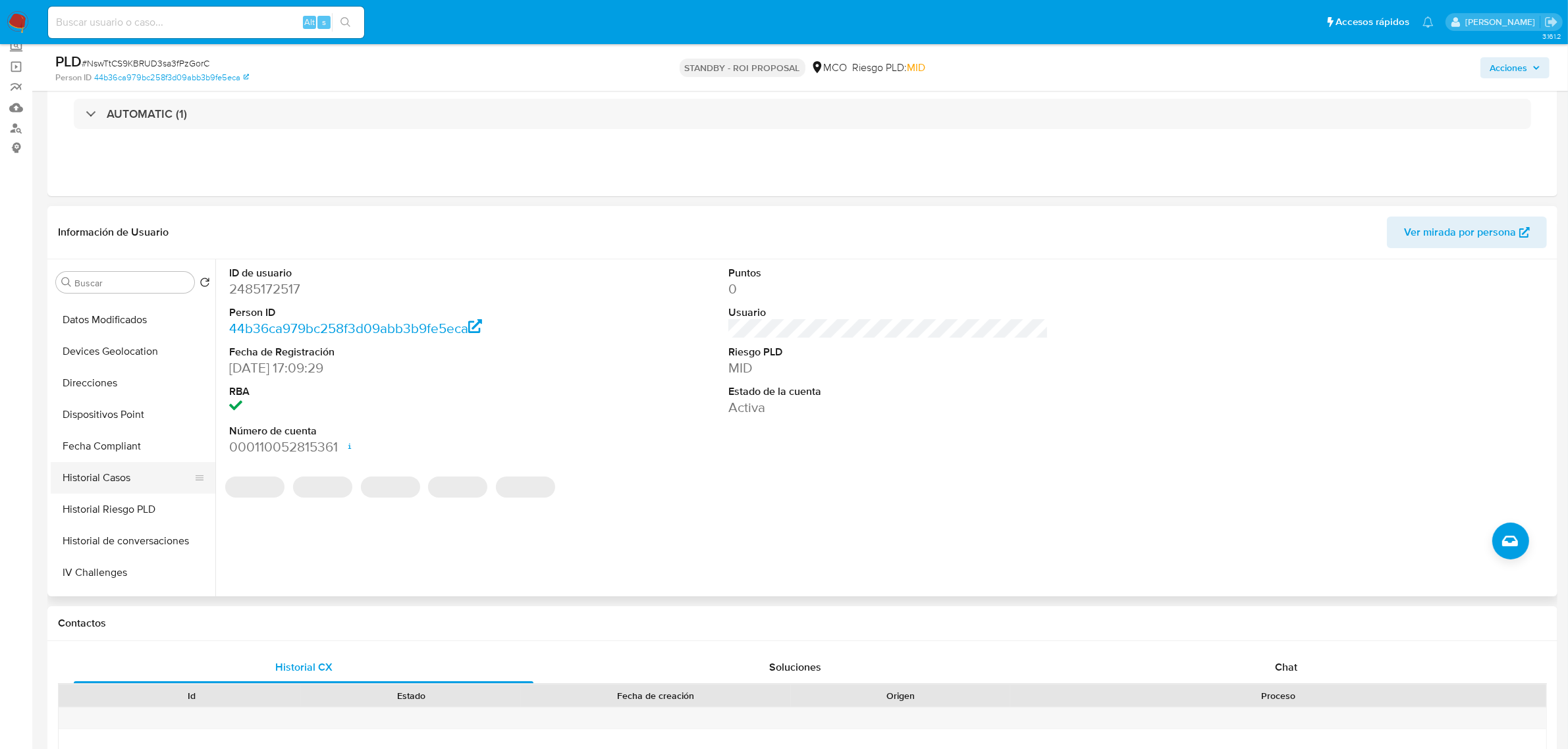
click at [127, 471] on button "Historial Casos" at bounding box center [128, 478] width 154 height 32
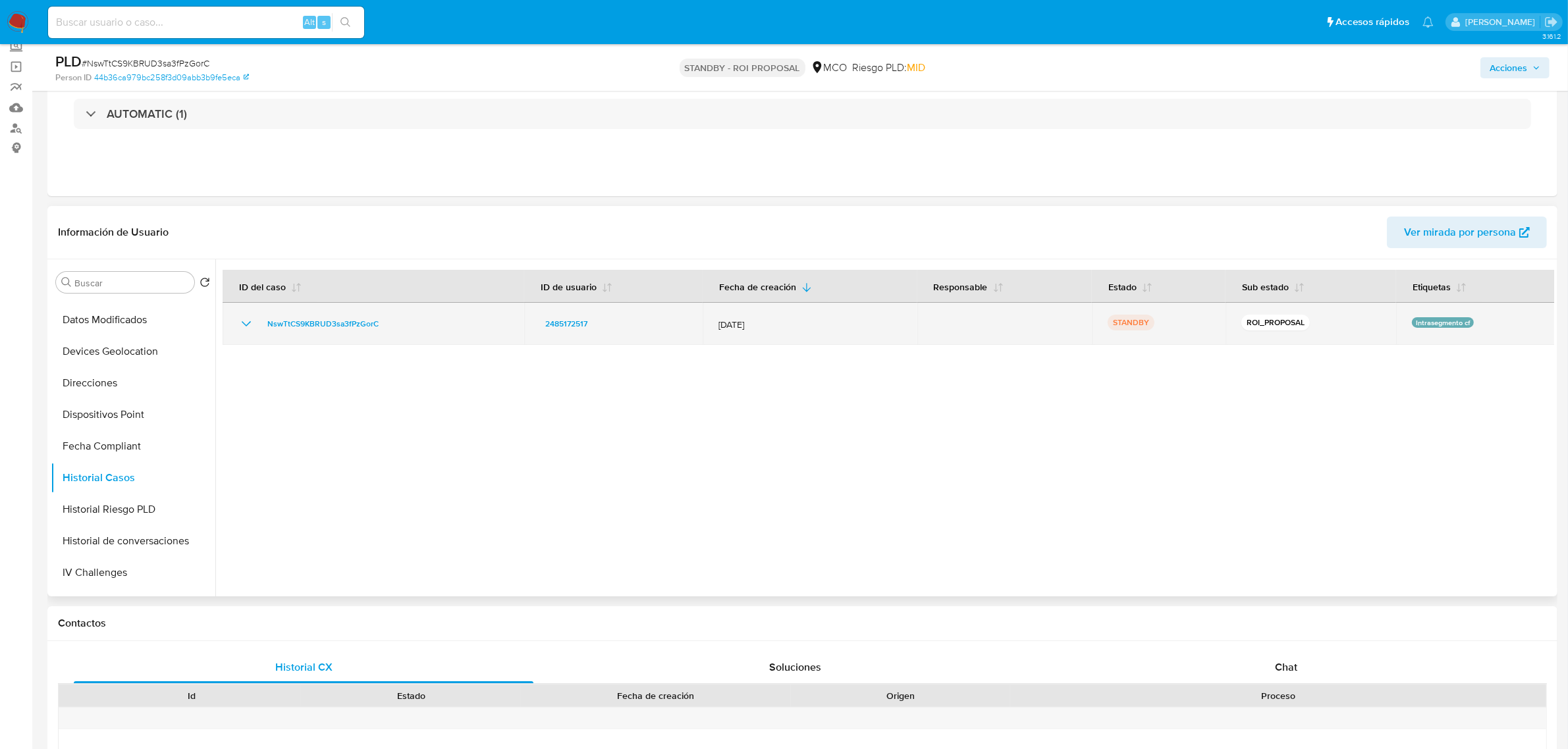
click at [247, 324] on icon "Mostrar/Ocultar" at bounding box center [246, 324] width 10 height 6
click at [247, 324] on icon "Mostrar/Ocultar" at bounding box center [246, 324] width 16 height 16
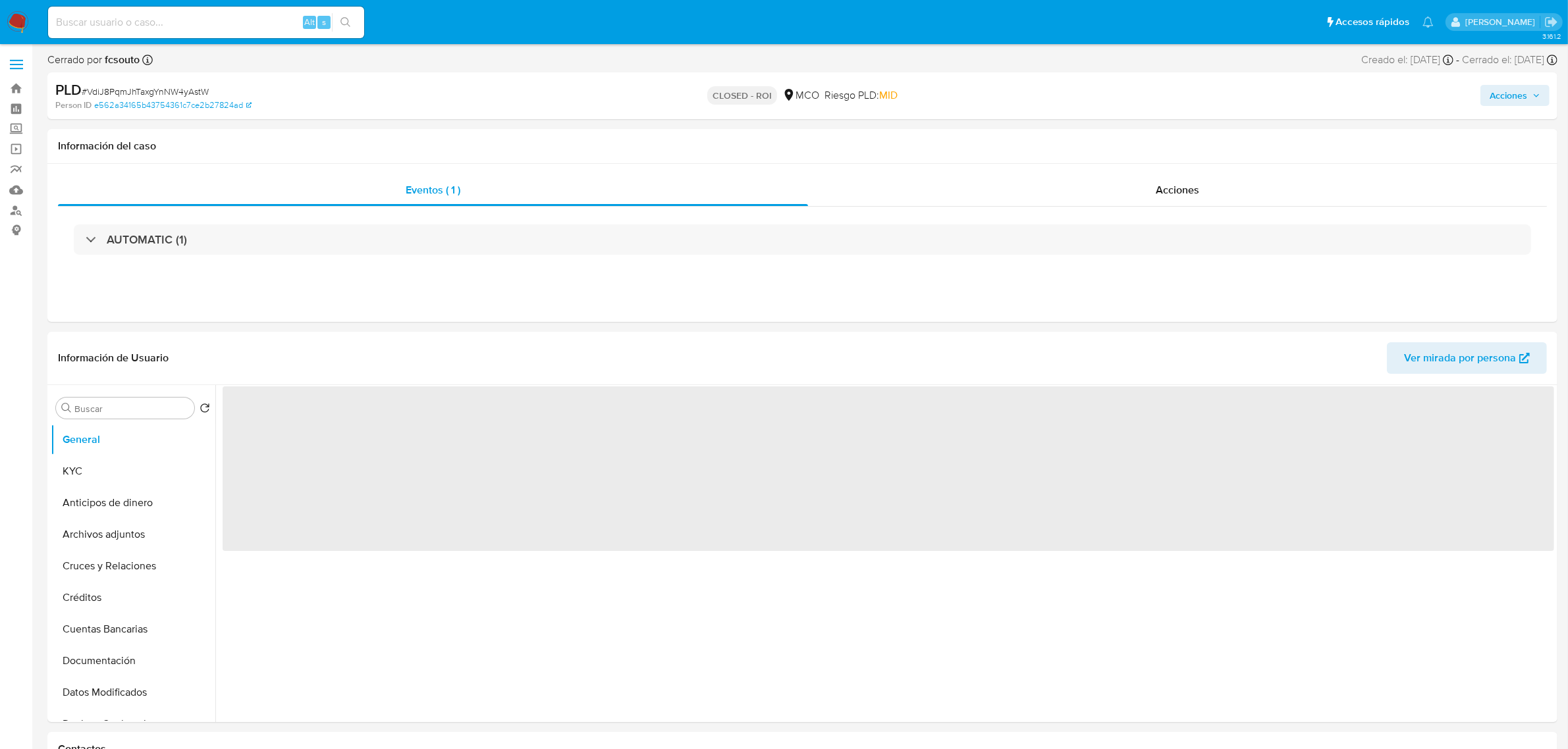
select select "10"
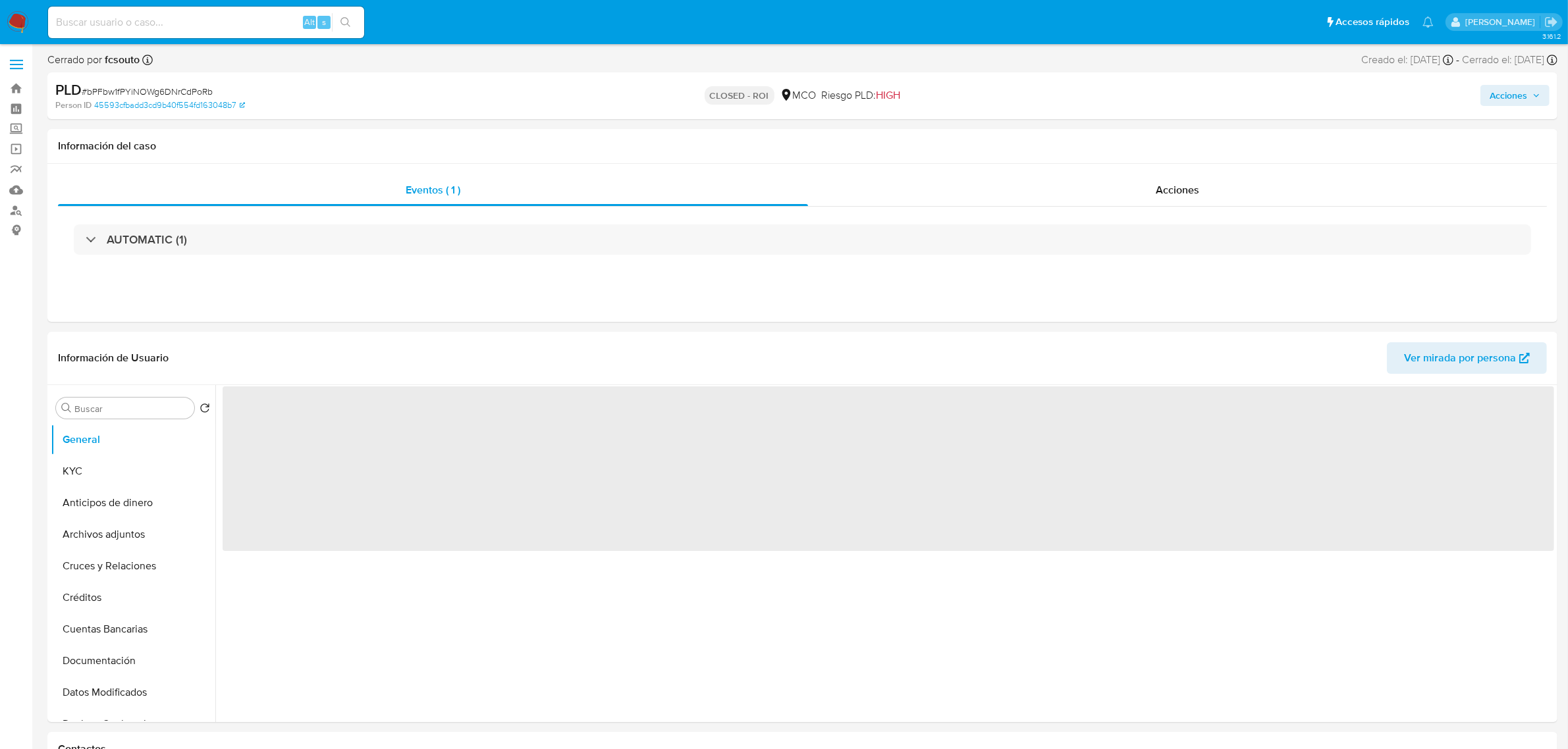
select select "10"
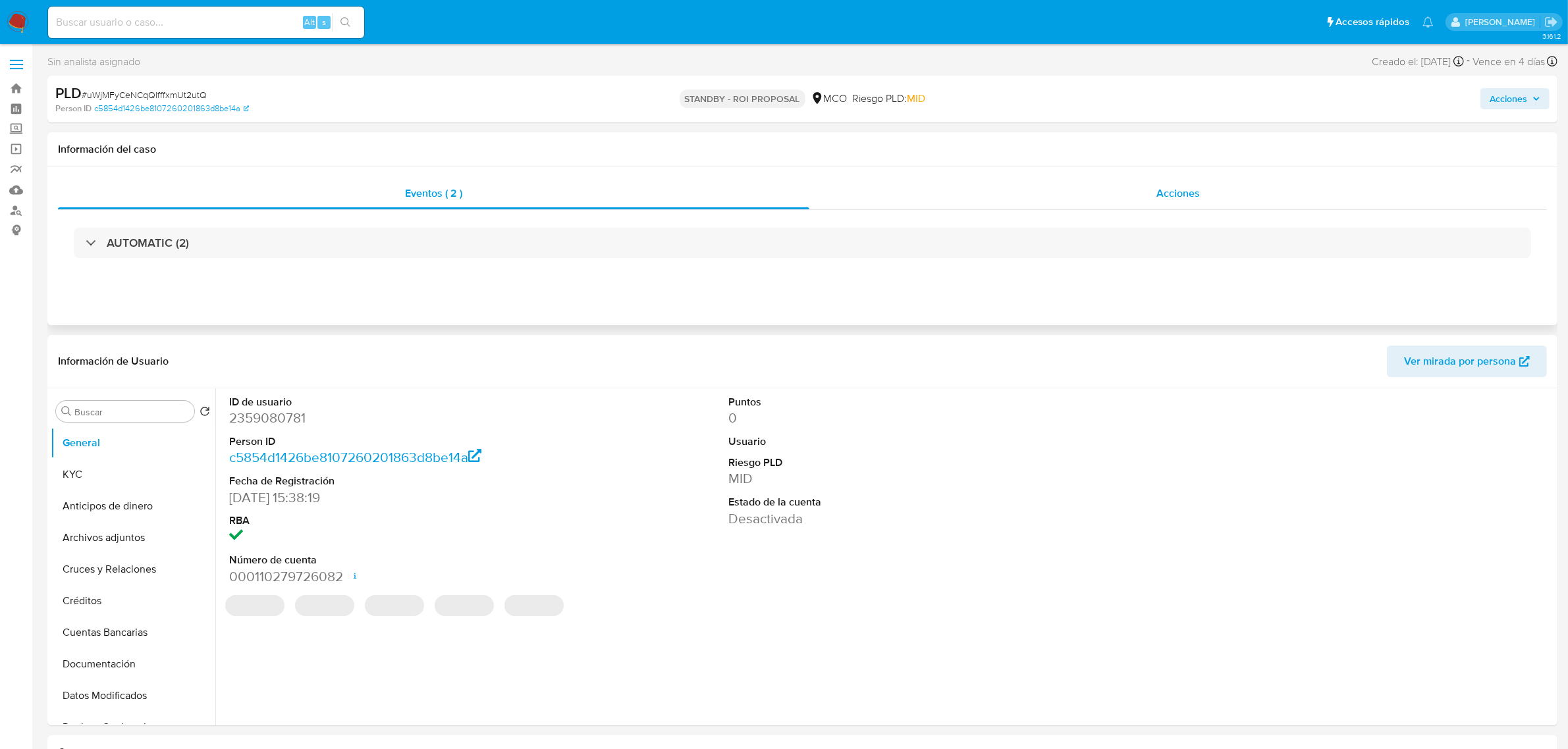
click at [1184, 186] on span "Acciones" at bounding box center [1177, 193] width 44 height 15
select select "10"
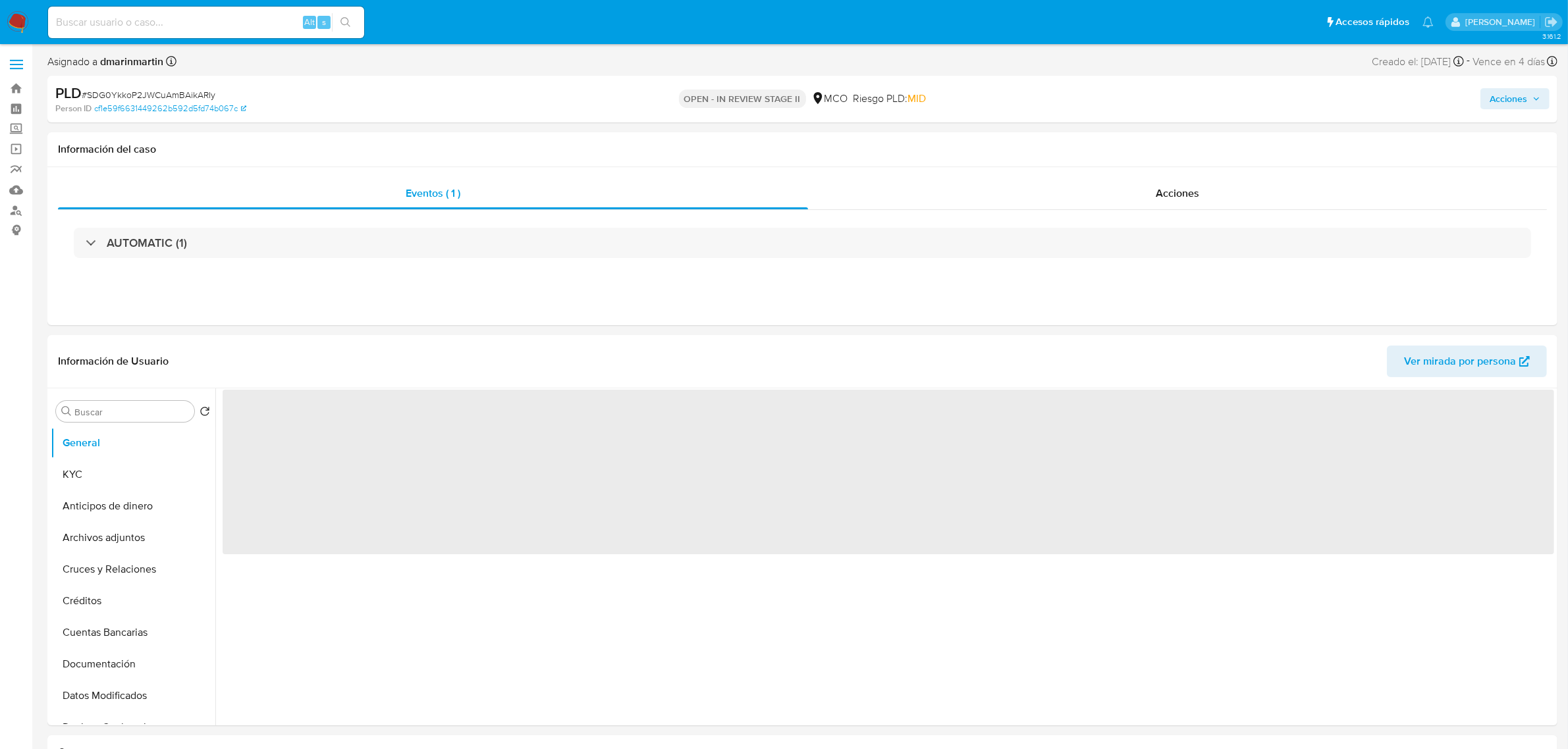
select select "10"
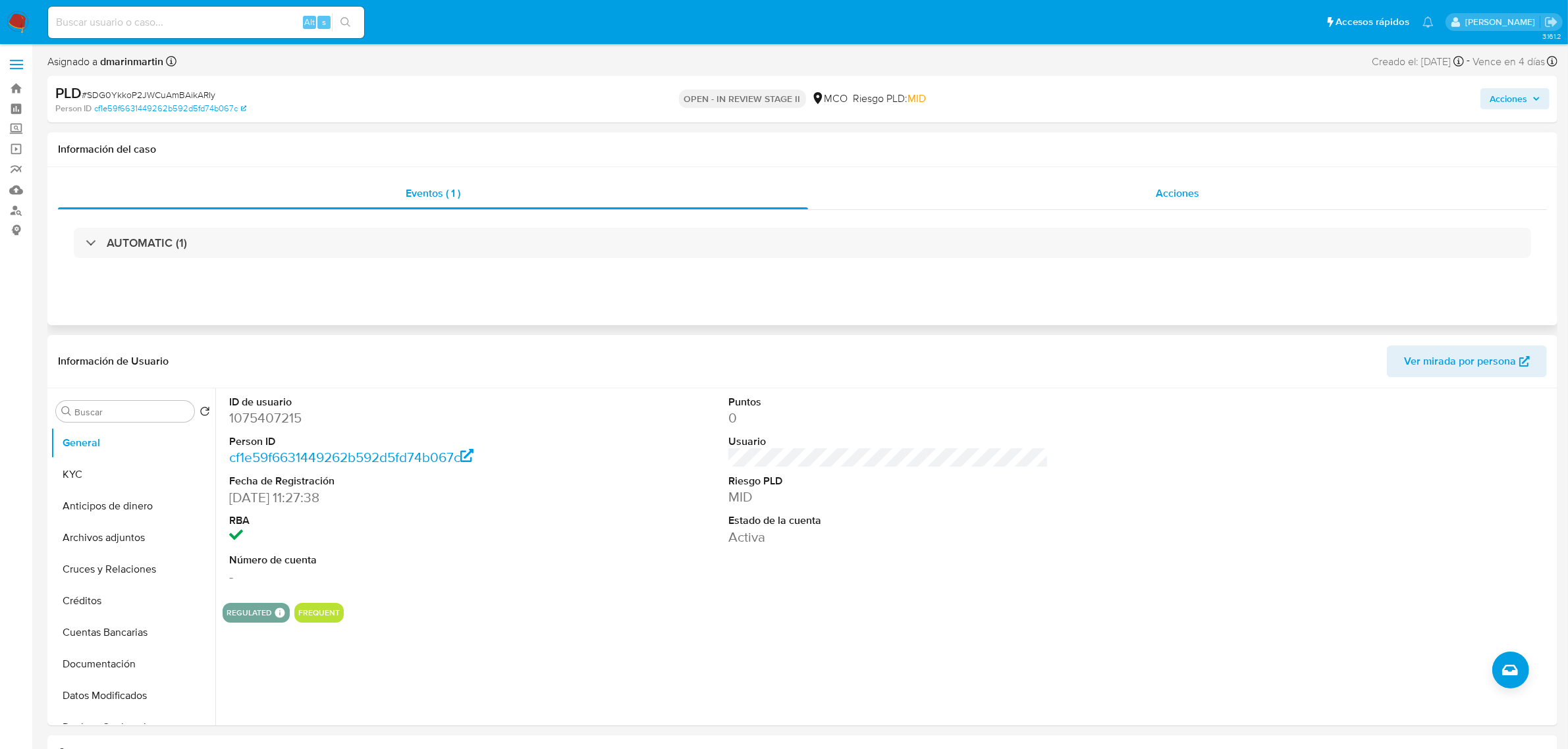
click at [1175, 202] on div "Acciones" at bounding box center [1177, 194] width 739 height 32
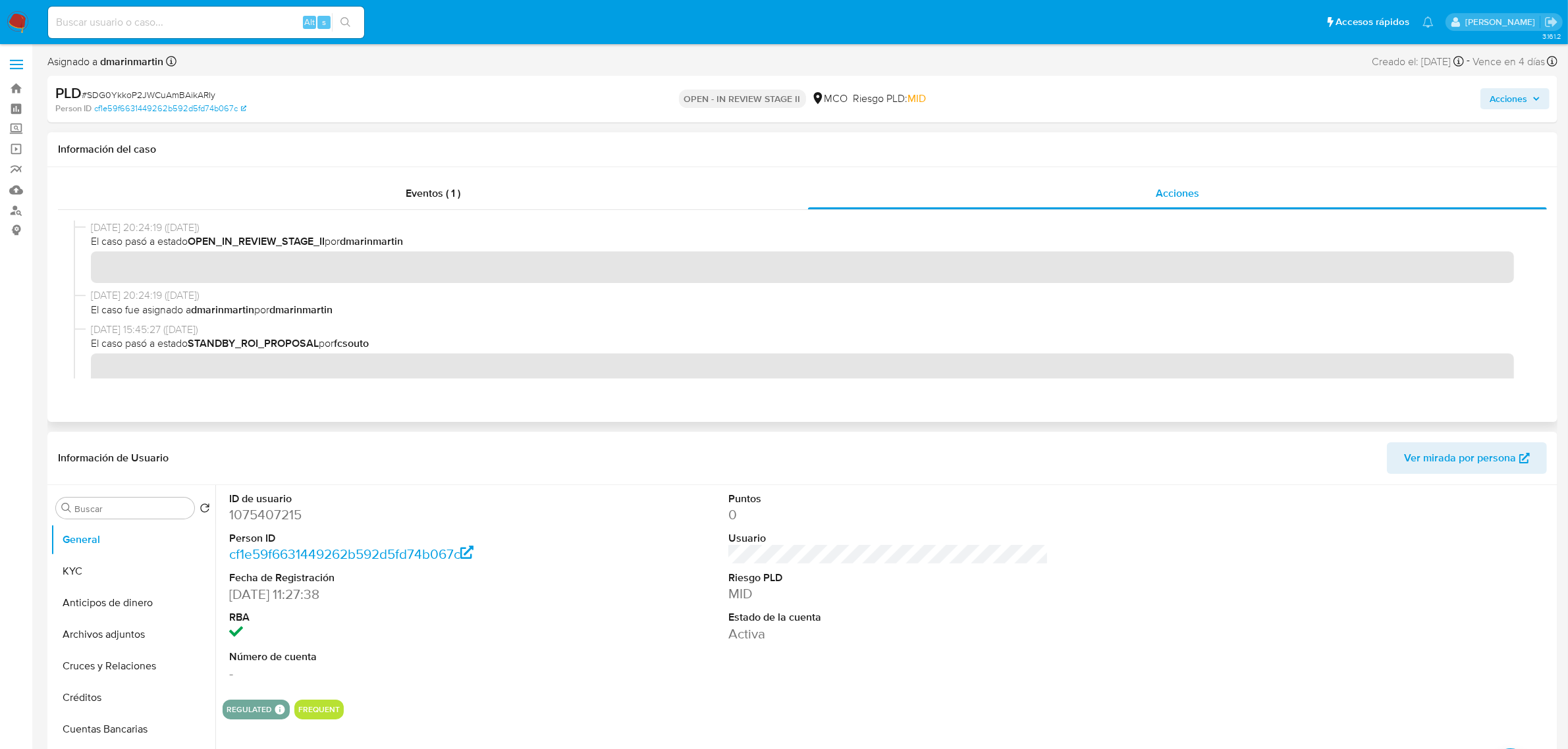
scroll to position [82, 0]
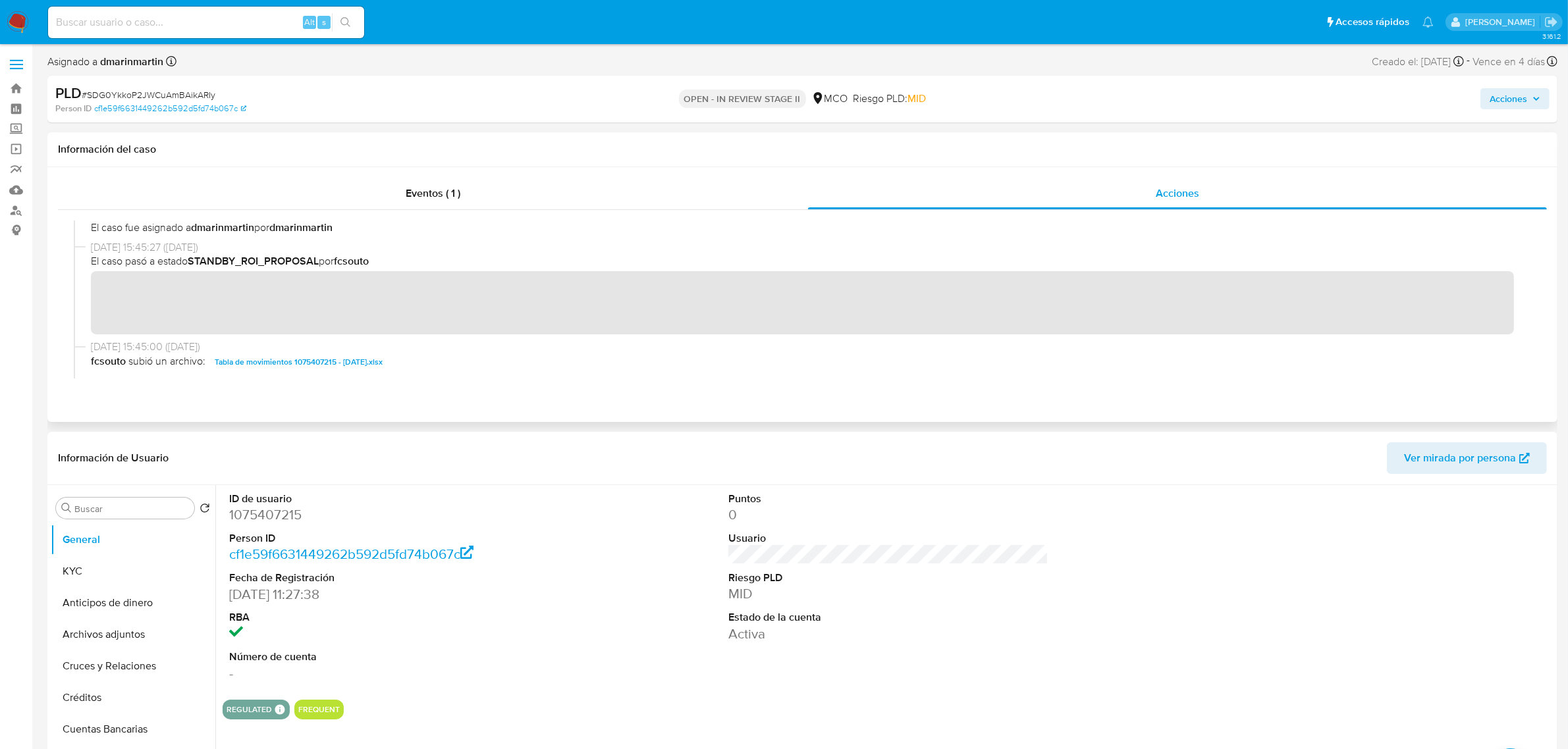
click at [1167, 337] on div "18/09/2025 15:45:27 (hace 18 días) El caso pasó a estado STANDBY_ROI_PROPOSAL p…" at bounding box center [803, 290] width 1457 height 100
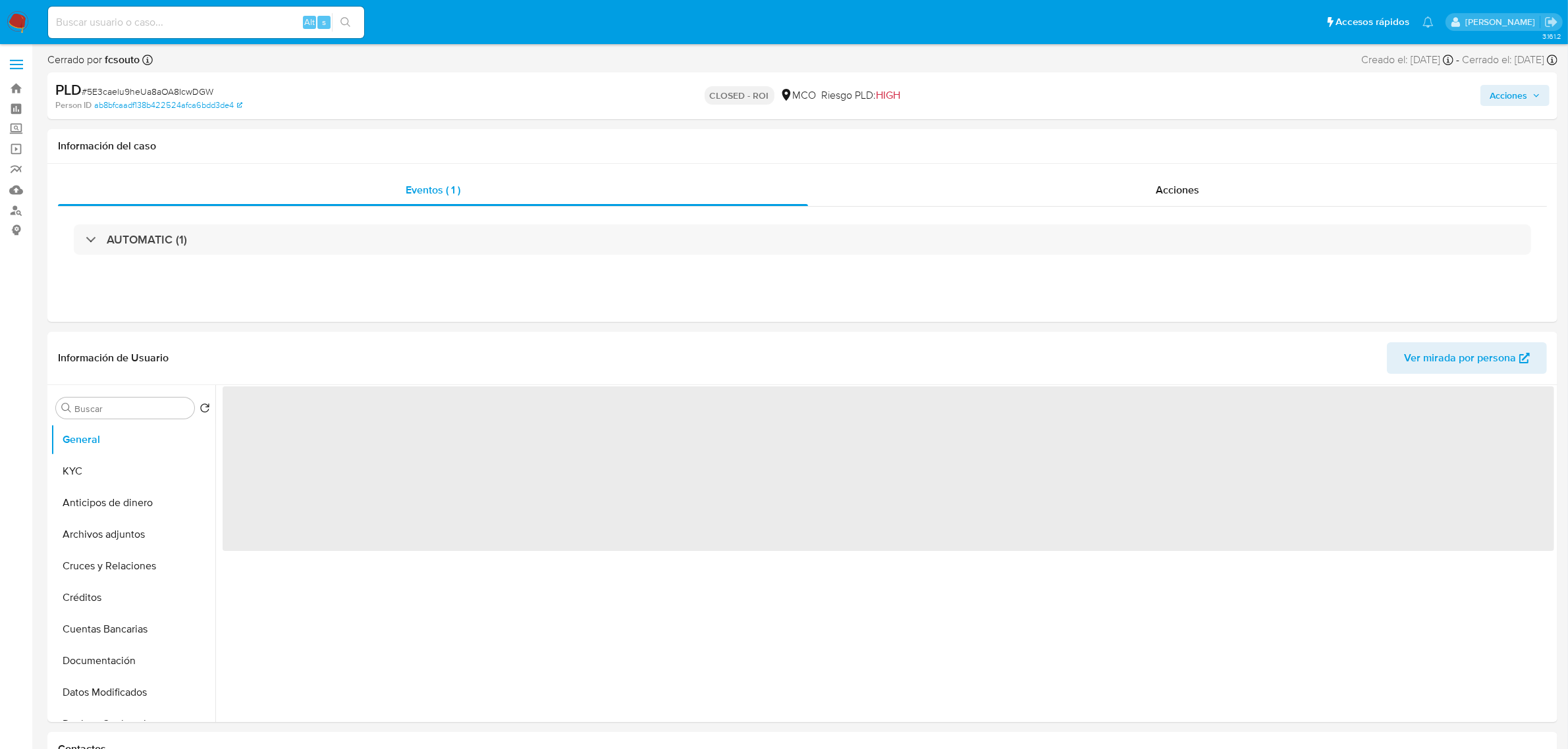
select select "10"
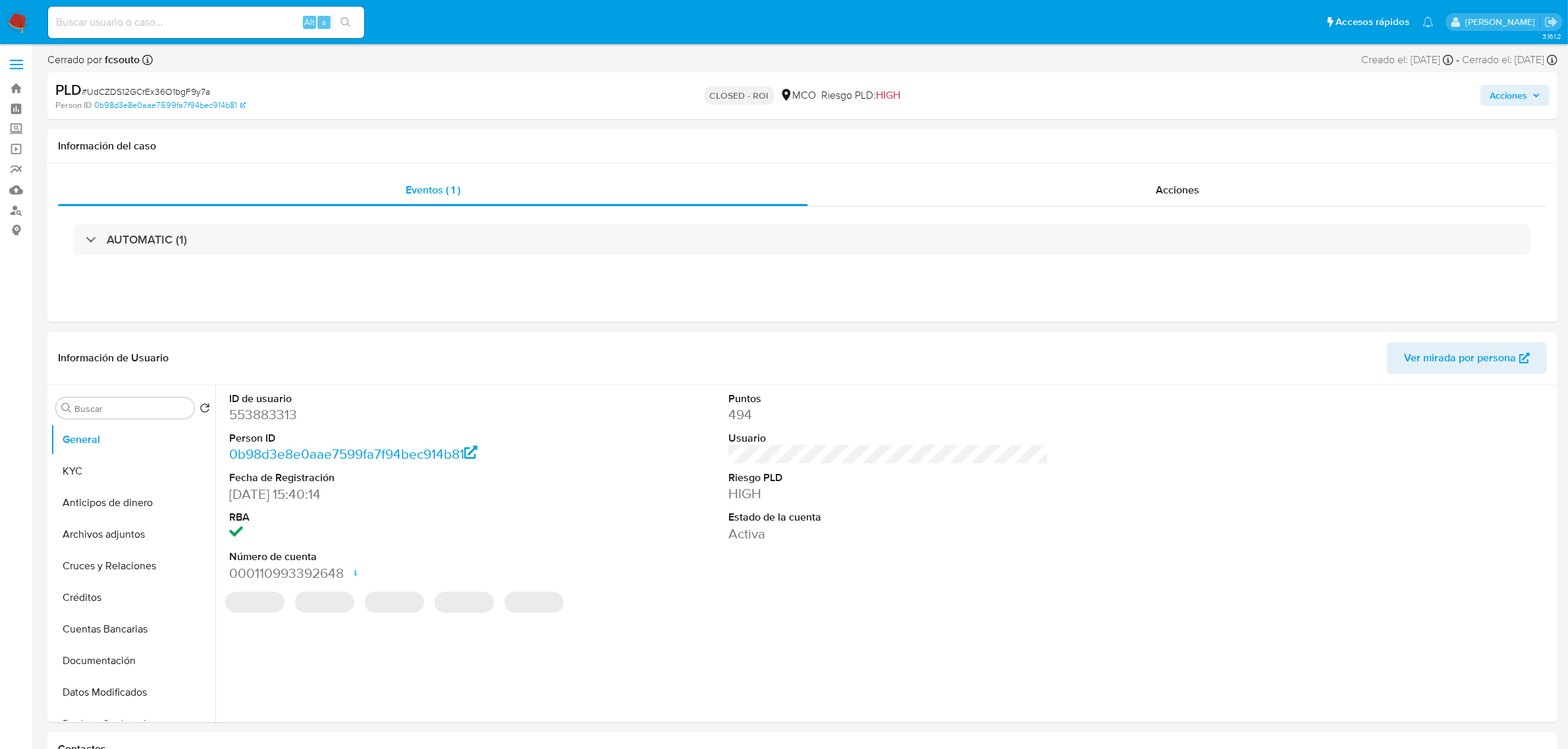
select select "10"
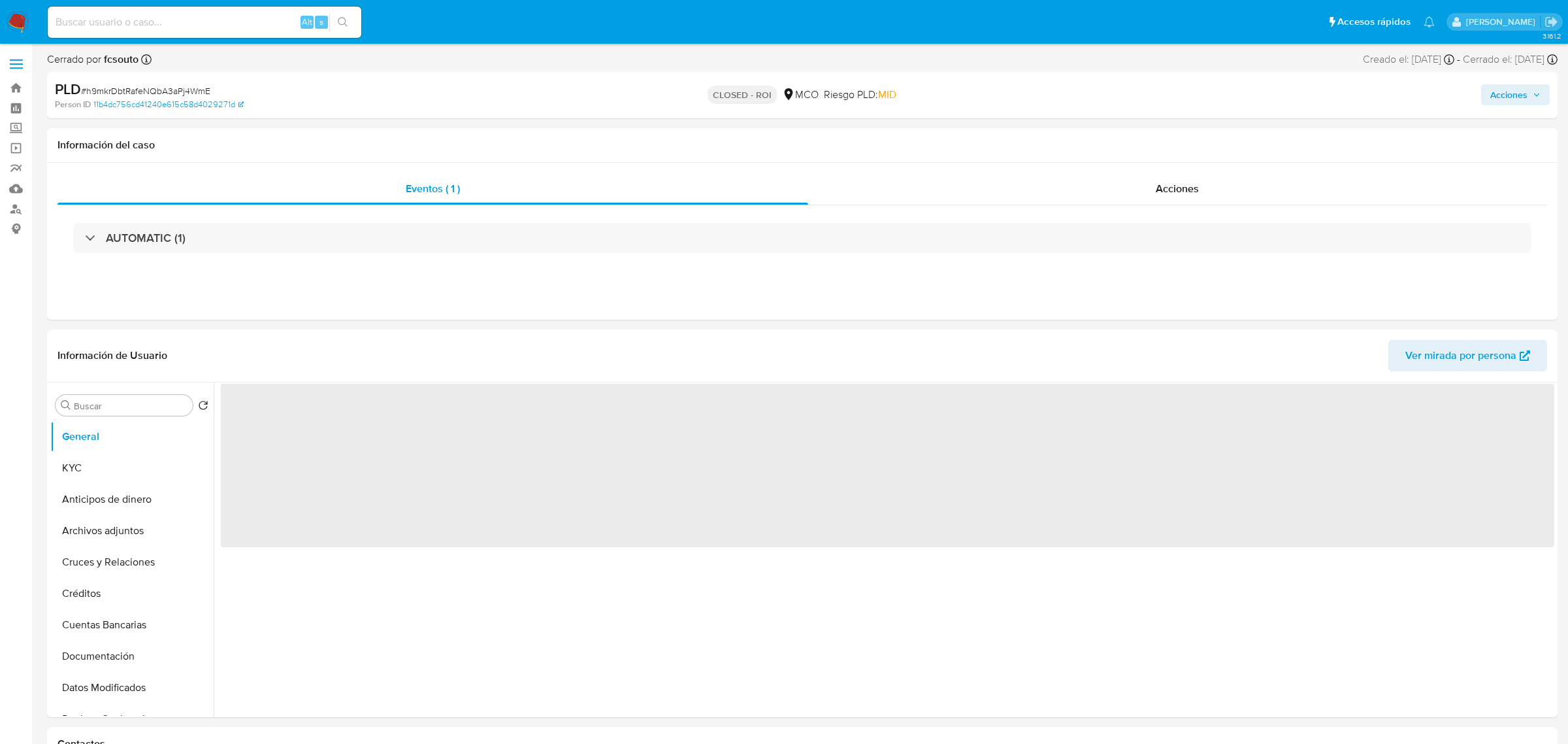
select select "10"
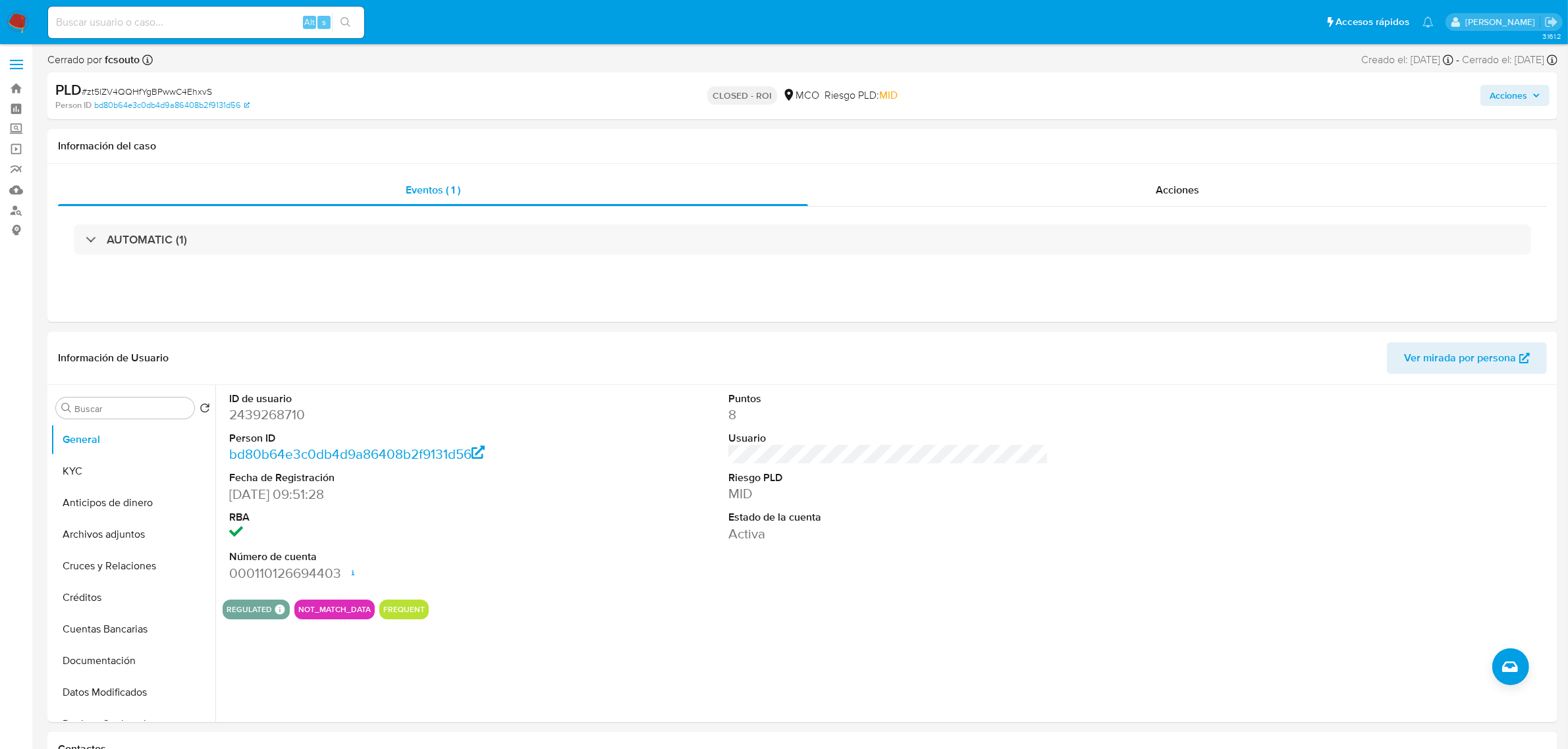
click at [7, 29] on img at bounding box center [18, 22] width 22 height 22
